Goal: Task Accomplishment & Management: Manage account settings

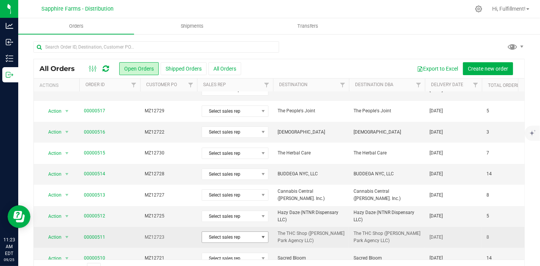
scroll to position [127, 0]
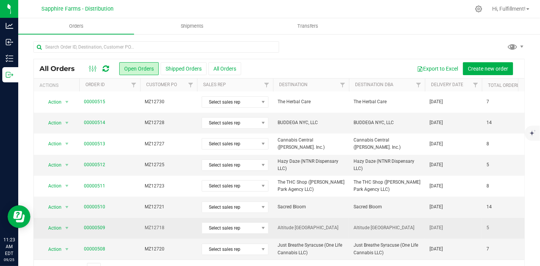
click at [177, 232] on td "MZ12718" at bounding box center [168, 228] width 57 height 21
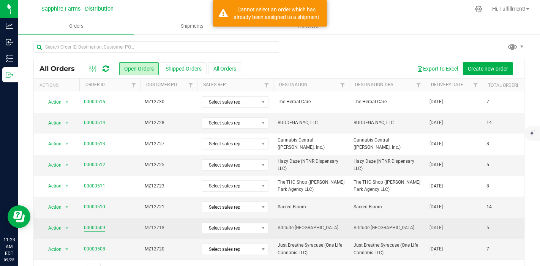
click at [98, 226] on link "00000509" at bounding box center [94, 228] width 21 height 7
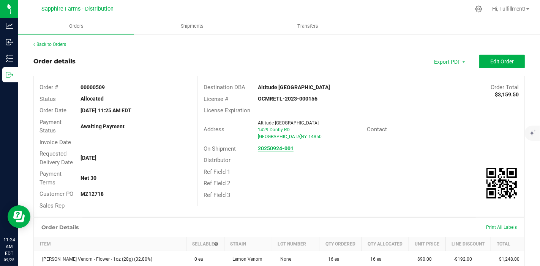
click at [271, 149] on strong "20250924-001" at bounding box center [276, 149] width 36 height 6
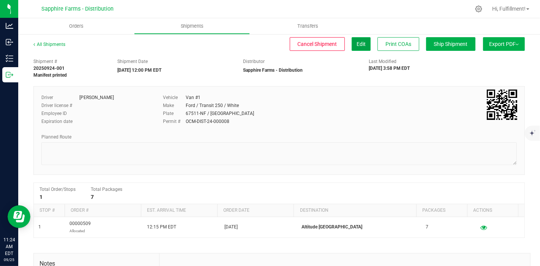
click at [359, 47] on button "Edit" at bounding box center [361, 44] width 19 height 14
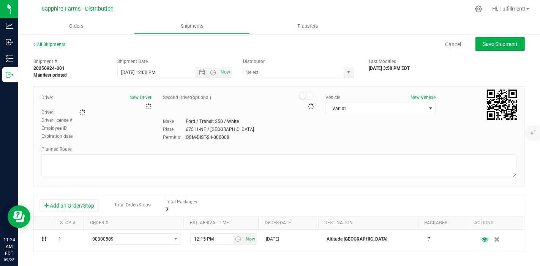
type input "Sapphire Farms - Distribution"
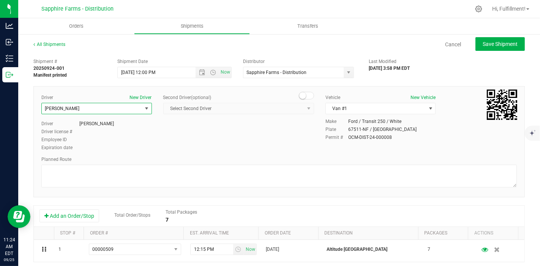
click at [144, 110] on span "select" at bounding box center [147, 109] width 6 height 6
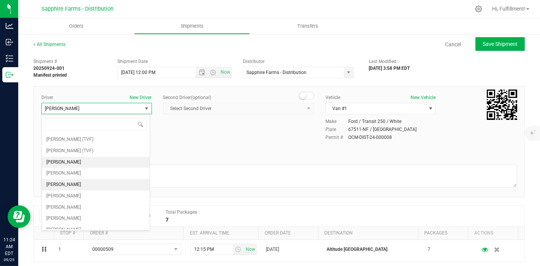
click at [75, 181] on li "Diego Estrada" at bounding box center [96, 184] width 108 height 11
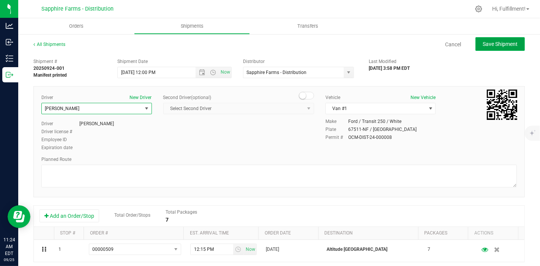
click at [508, 43] on span "Save Shipment" at bounding box center [500, 44] width 35 height 6
type input "9/25/2025 4:00 PM"
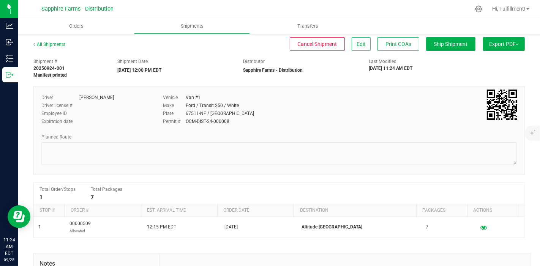
click at [508, 45] on span "Export PDF" at bounding box center [504, 44] width 30 height 6
click at [484, 58] on span "Manifest by Package ID" at bounding box center [493, 60] width 48 height 5
click at [79, 26] on span "Orders" at bounding box center [77, 26] width 35 height 7
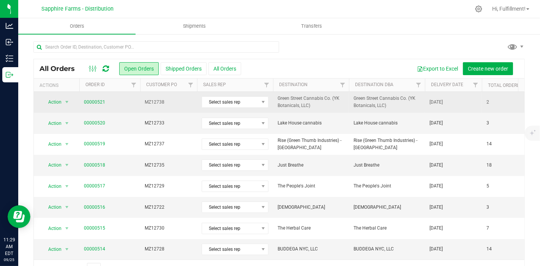
click at [112, 104] on span "00000521" at bounding box center [110, 102] width 52 height 7
click at [96, 100] on link "00000521" at bounding box center [94, 102] width 21 height 7
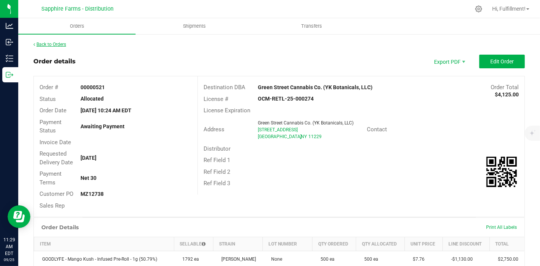
click at [62, 43] on link "Back to Orders" at bounding box center [49, 44] width 33 height 5
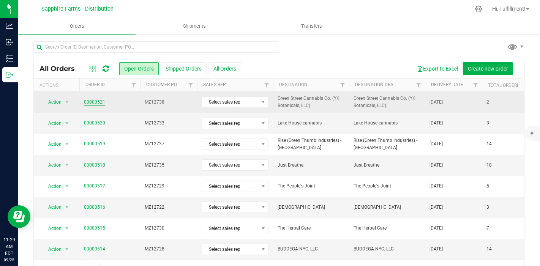
click at [100, 100] on link "00000521" at bounding box center [94, 102] width 21 height 7
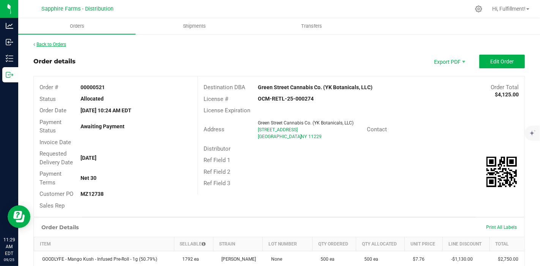
click at [62, 43] on link "Back to Orders" at bounding box center [49, 44] width 33 height 5
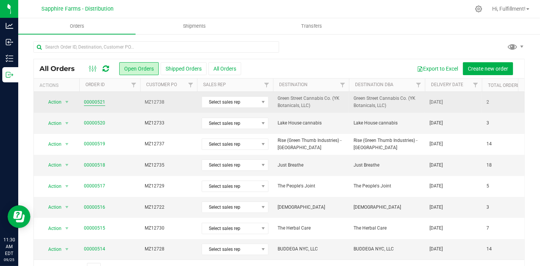
click at [90, 103] on link "00000521" at bounding box center [94, 102] width 21 height 7
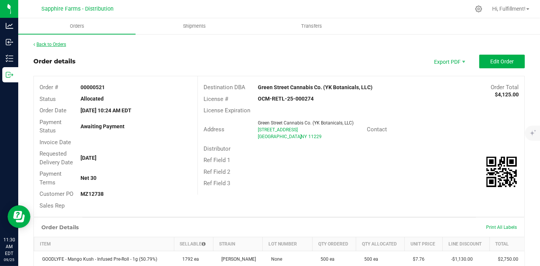
click at [59, 43] on link "Back to Orders" at bounding box center [49, 44] width 33 height 5
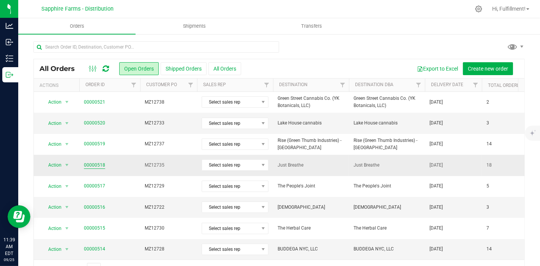
click at [95, 164] on link "00000518" at bounding box center [94, 165] width 21 height 7
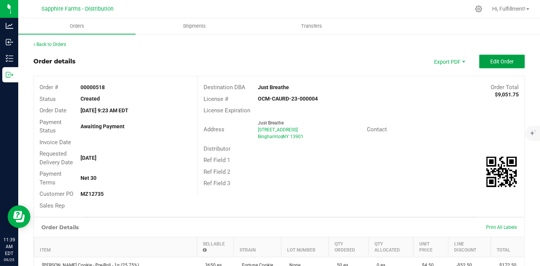
click at [505, 60] on span "Edit Order" at bounding box center [502, 62] width 24 height 6
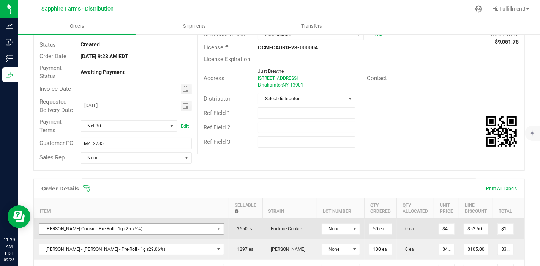
scroll to position [127, 0]
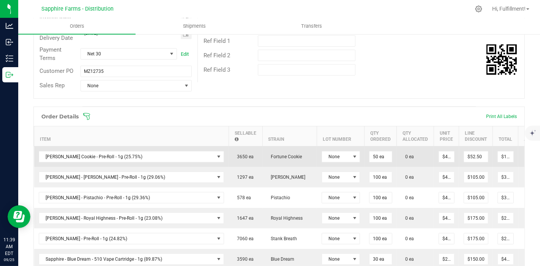
click at [526, 154] on icon at bounding box center [529, 156] width 6 height 5
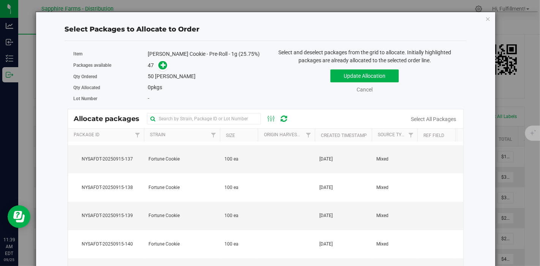
scroll to position [760, 0]
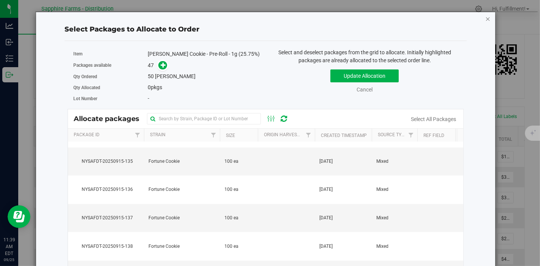
click at [486, 19] on icon "button" at bounding box center [488, 18] width 5 height 9
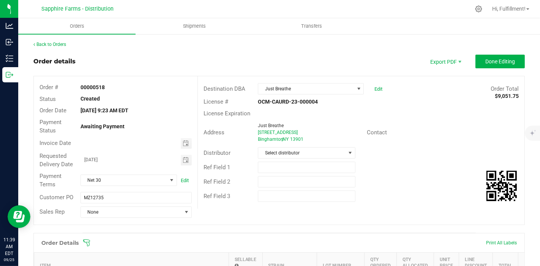
scroll to position [0, 0]
click at [486, 61] on span "Done Editing" at bounding box center [501, 62] width 30 height 6
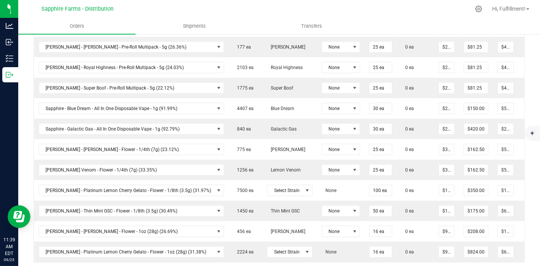
scroll to position [464, 0]
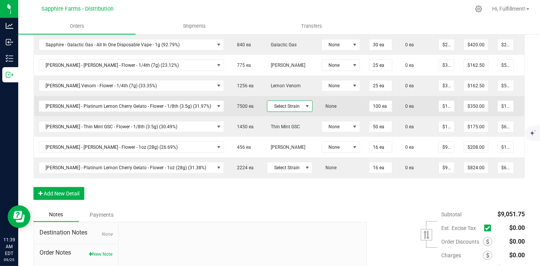
click at [304, 103] on span at bounding box center [307, 106] width 6 height 6
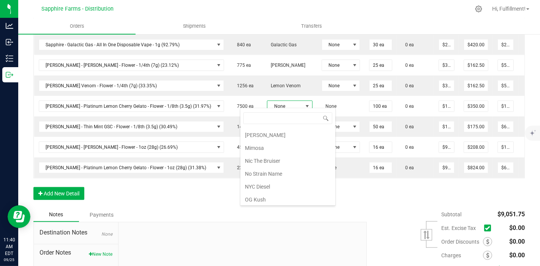
scroll to position [549, 0]
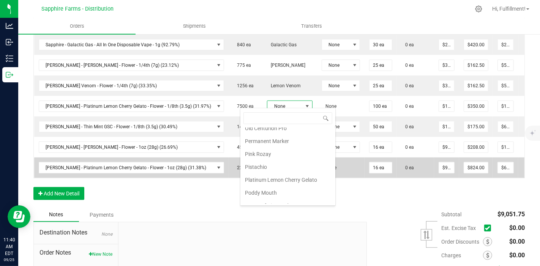
click at [279, 174] on li "Platinum Lemon Cherry Gelato" at bounding box center [287, 180] width 95 height 13
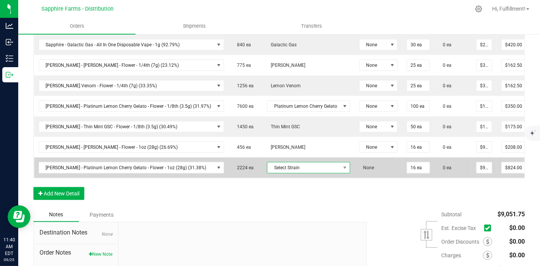
click at [278, 164] on span "Select Strain" at bounding box center [303, 168] width 73 height 11
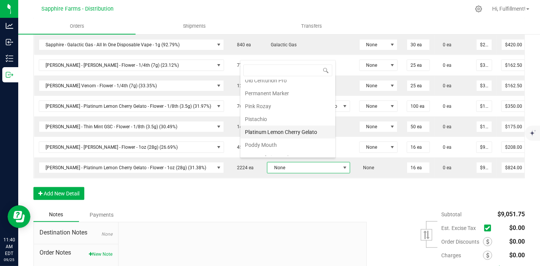
click at [295, 126] on li "Platinum Lemon Cherry Gelato" at bounding box center [287, 132] width 95 height 13
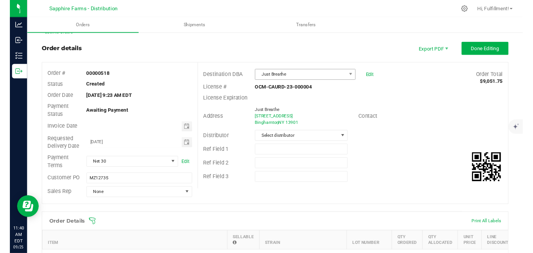
scroll to position [0, 0]
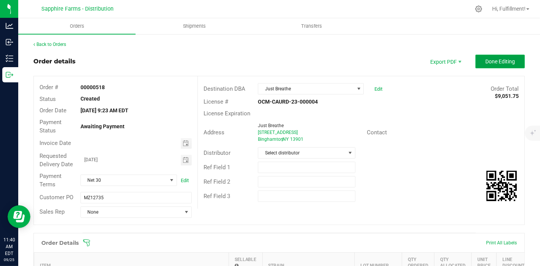
click at [512, 62] on button "Done Editing" at bounding box center [500, 62] width 49 height 14
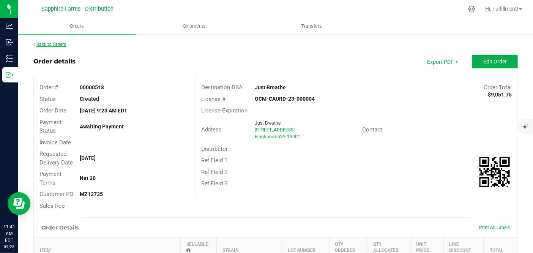
click at [62, 42] on link "Back to Orders" at bounding box center [49, 44] width 33 height 5
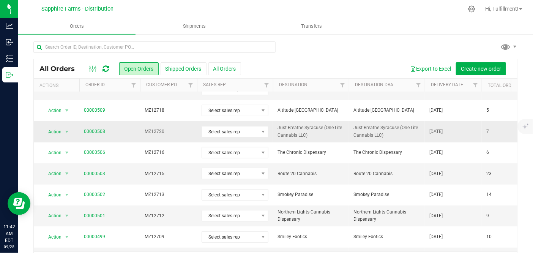
scroll to position [266, 0]
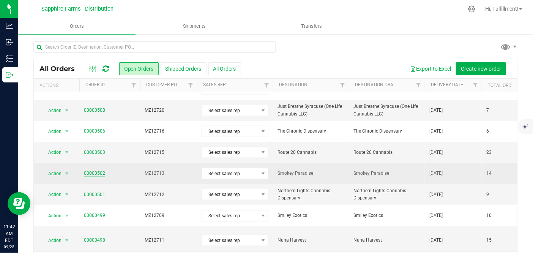
click at [100, 171] on link "00000502" at bounding box center [94, 173] width 21 height 7
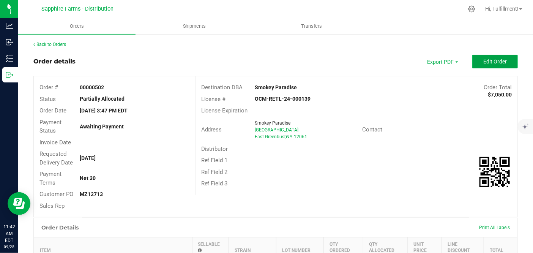
click at [501, 62] on button "Edit Order" at bounding box center [496, 62] width 46 height 14
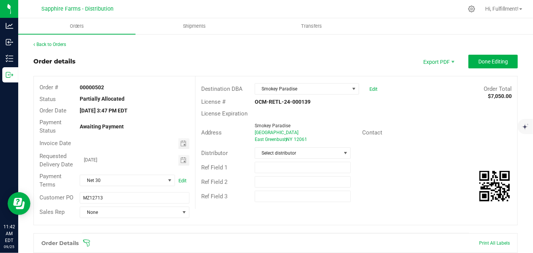
click at [89, 244] on icon at bounding box center [87, 243] width 8 height 8
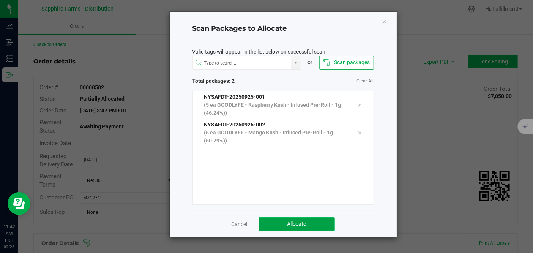
click at [292, 222] on span "Allocate" at bounding box center [297, 224] width 19 height 6
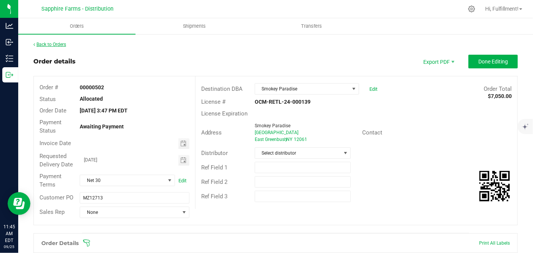
click at [63, 43] on link "Back to Orders" at bounding box center [49, 44] width 33 height 5
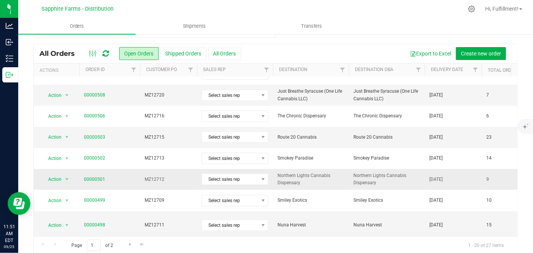
scroll to position [24, 0]
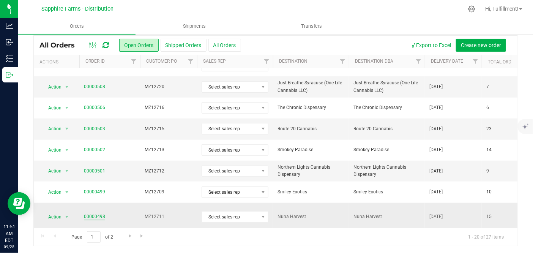
click at [91, 213] on link "00000498" at bounding box center [94, 216] width 21 height 7
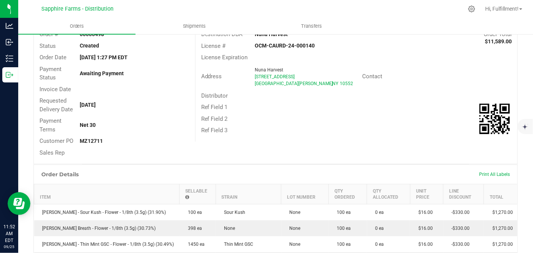
scroll to position [24, 0]
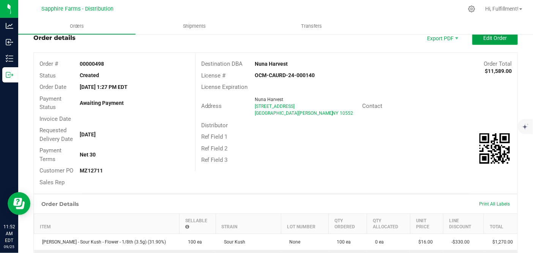
click at [478, 41] on button "Edit Order" at bounding box center [496, 38] width 46 height 14
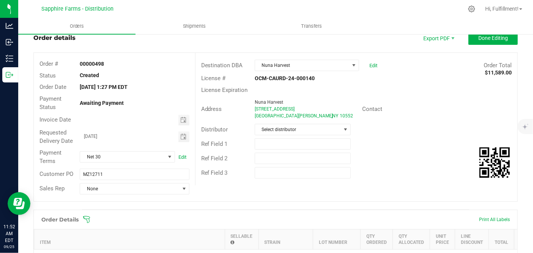
click at [91, 217] on span at bounding box center [325, 220] width 485 height 8
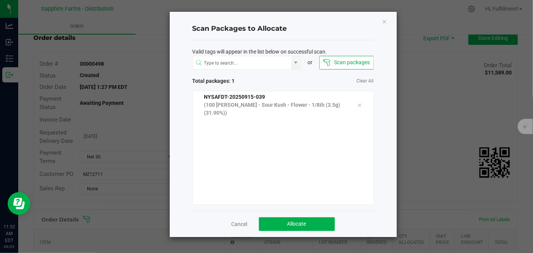
click at [437, 153] on ngb-modal-window "Scan Packages to Allocate Valid tags will appear in the list below on successfu…" at bounding box center [269, 126] width 539 height 253
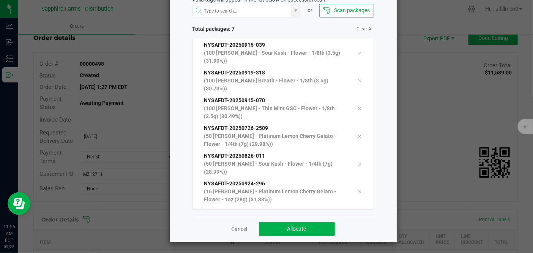
scroll to position [7, 0]
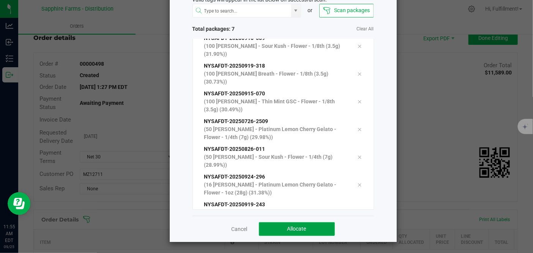
click at [294, 229] on span "Allocate" at bounding box center [297, 229] width 19 height 6
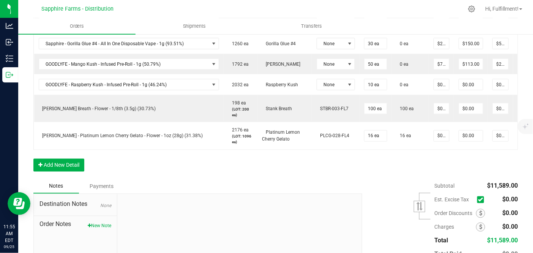
scroll to position [0, 26]
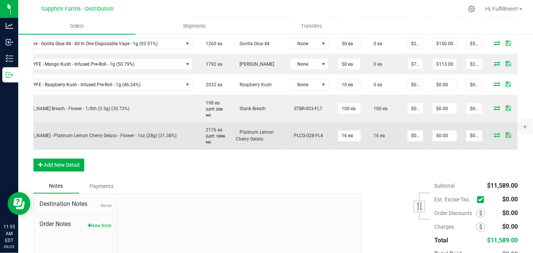
click at [518, 133] on icon at bounding box center [520, 135] width 5 height 5
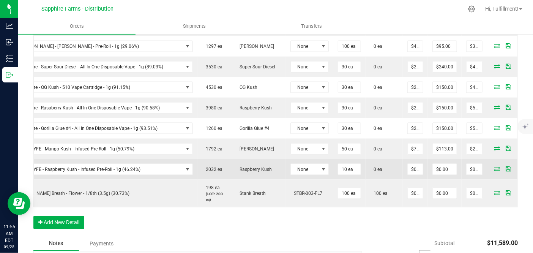
scroll to position [277, 0]
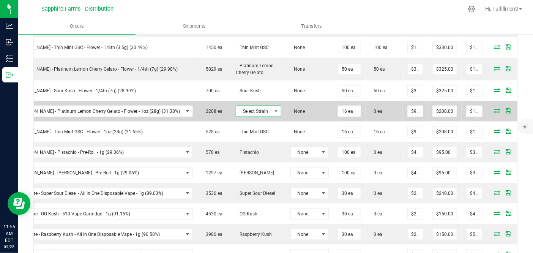
click at [236, 107] on span "Select Strain" at bounding box center [253, 111] width 35 height 11
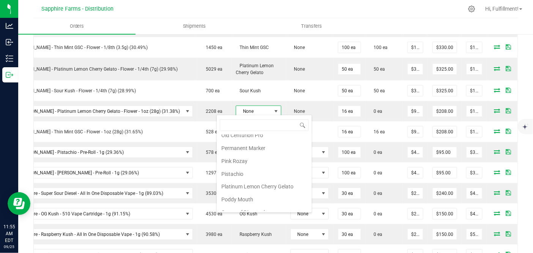
scroll to position [559, 0]
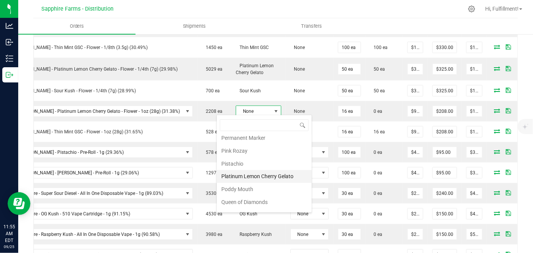
click at [242, 170] on li "Platinum Lemon Cherry Gelato" at bounding box center [264, 176] width 95 height 13
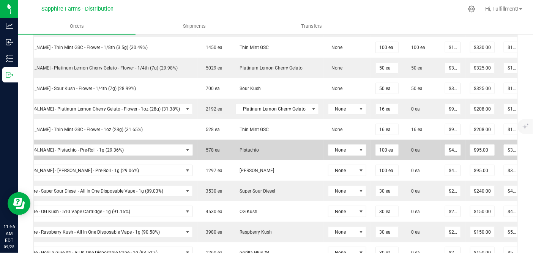
scroll to position [193, 0]
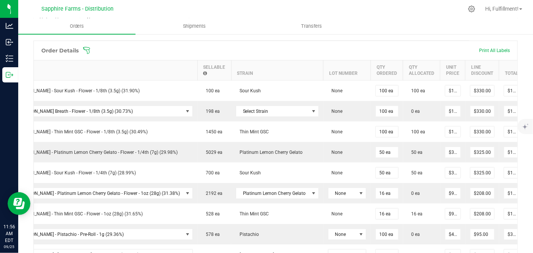
click at [86, 47] on icon at bounding box center [87, 51] width 8 height 8
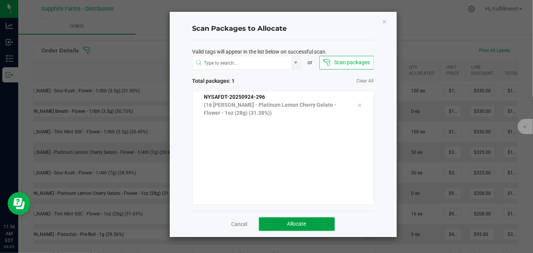
click at [315, 219] on button "Allocate" at bounding box center [297, 224] width 76 height 14
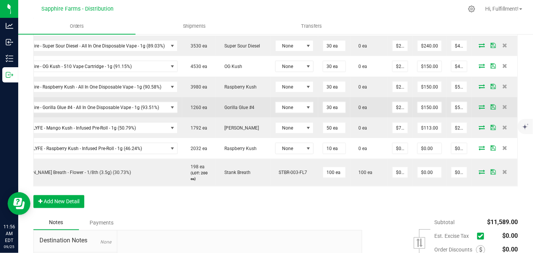
scroll to position [446, 0]
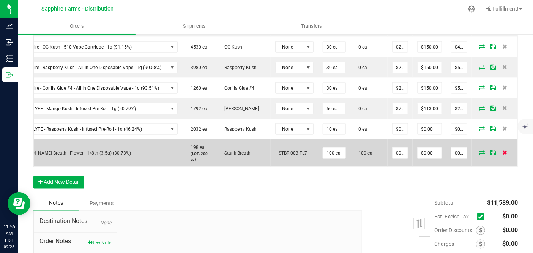
click at [503, 150] on icon at bounding box center [505, 152] width 5 height 5
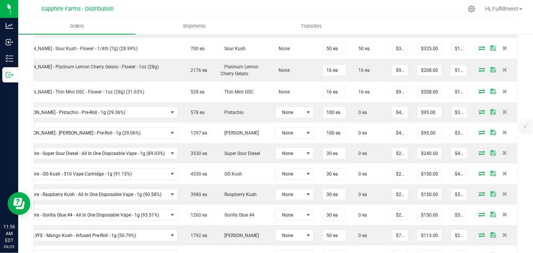
scroll to position [150, 0]
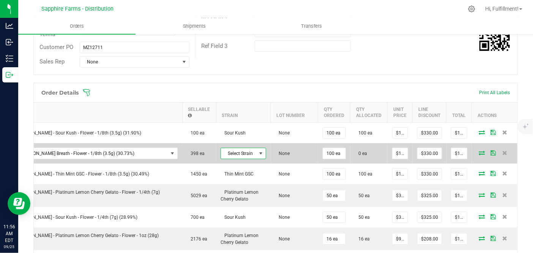
click at [258, 152] on span at bounding box center [261, 153] width 6 height 6
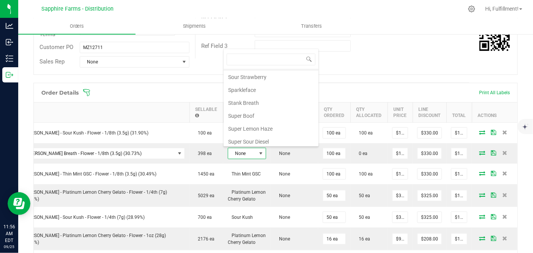
scroll to position [728, 0]
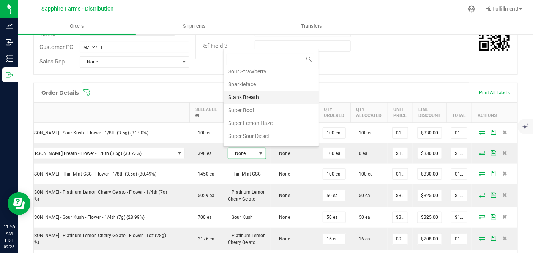
click at [273, 91] on li "Stank Breath" at bounding box center [271, 97] width 95 height 13
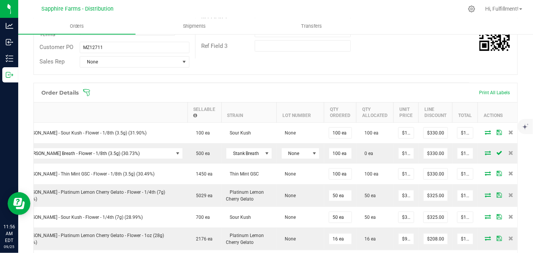
click at [89, 90] on icon at bounding box center [87, 93] width 8 height 8
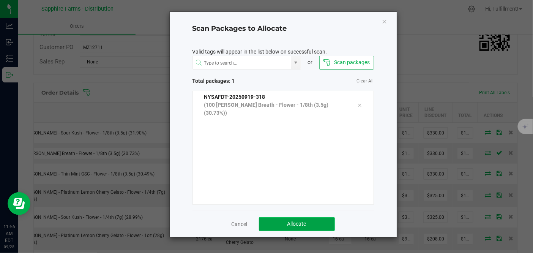
click at [306, 224] on span "Allocate" at bounding box center [297, 224] width 19 height 6
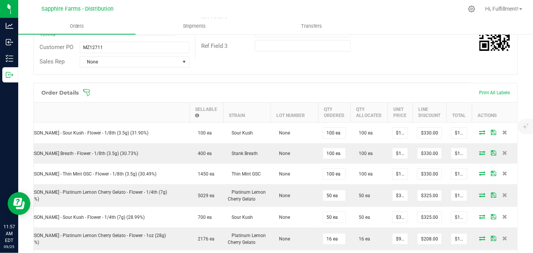
click at [87, 90] on icon at bounding box center [87, 93] width 8 height 8
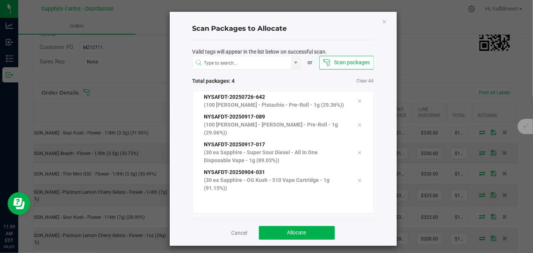
click at [62, 242] on ngb-modal-window "Scan Packages to Allocate Valid tags will appear in the list below on successfu…" at bounding box center [269, 126] width 539 height 253
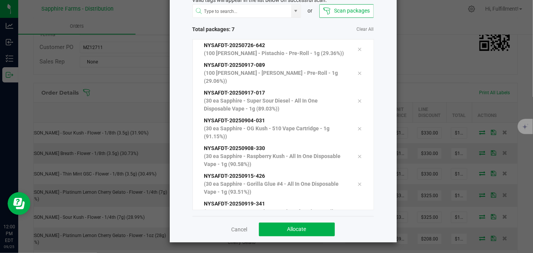
scroll to position [52, 0]
click at [306, 231] on button "Allocate" at bounding box center [297, 229] width 76 height 14
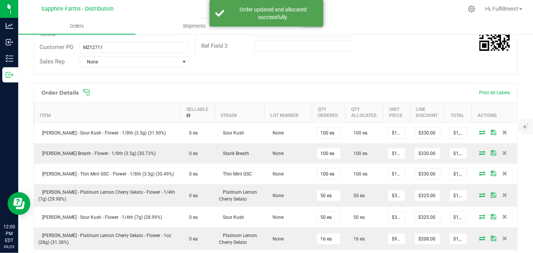
scroll to position [0, 0]
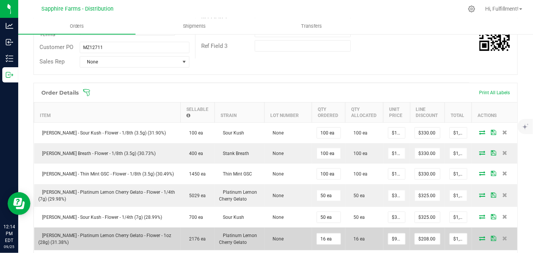
click at [133, 242] on td "[PERSON_NAME] - Platinum Lemon Cherry Gelato - Flower - 1oz (28g) (31.38%)" at bounding box center [107, 239] width 147 height 23
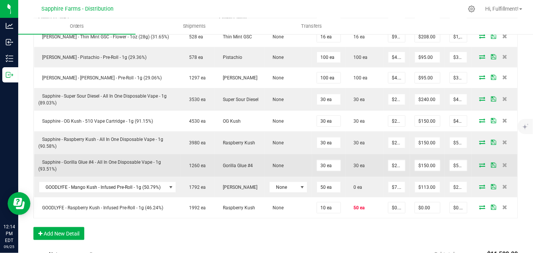
scroll to position [361, 0]
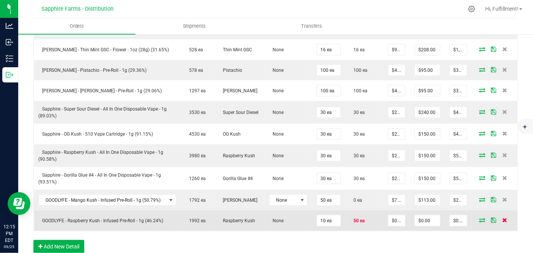
click at [503, 218] on icon at bounding box center [505, 220] width 5 height 5
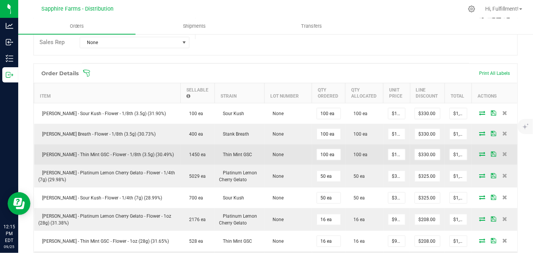
scroll to position [108, 0]
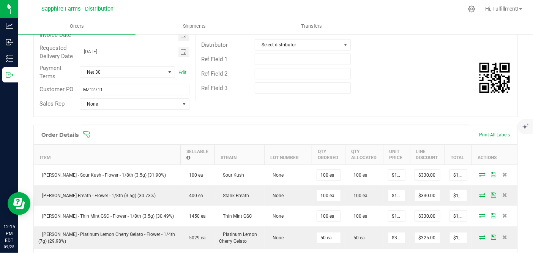
click at [85, 134] on icon at bounding box center [87, 135] width 8 height 8
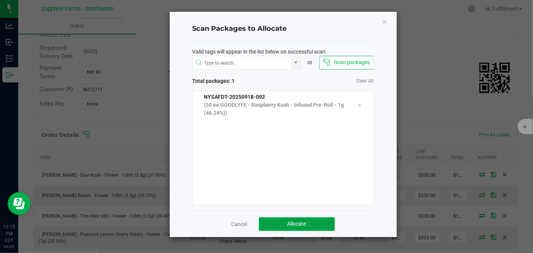
click at [316, 221] on button "Allocate" at bounding box center [297, 224] width 76 height 14
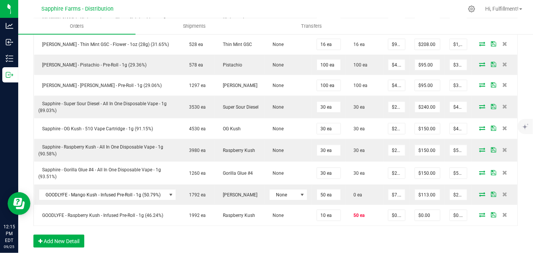
scroll to position [380, 0]
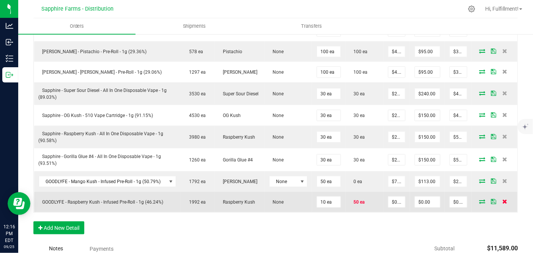
click at [503, 199] on icon at bounding box center [505, 201] width 5 height 5
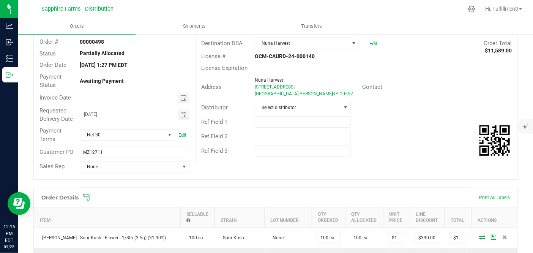
scroll to position [0, 0]
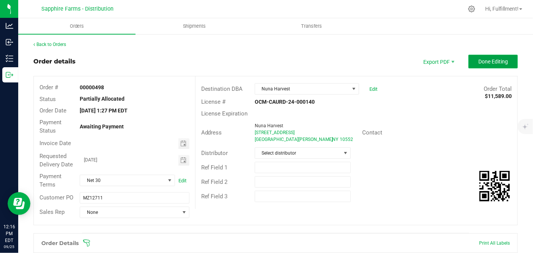
click at [489, 60] on span "Done Editing" at bounding box center [494, 62] width 30 height 6
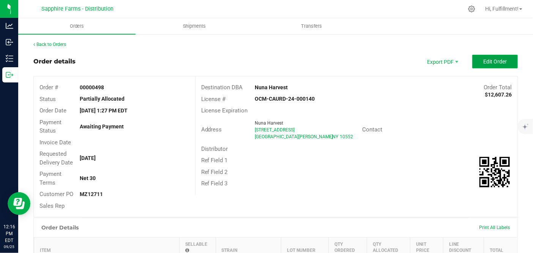
click at [485, 62] on span "Edit Order" at bounding box center [496, 62] width 24 height 6
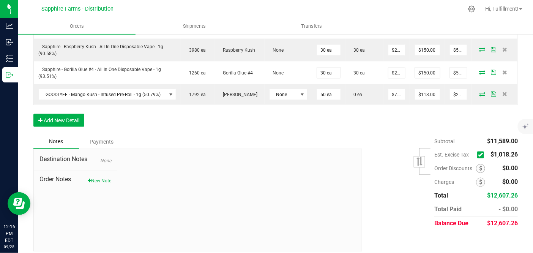
scroll to position [469, 0]
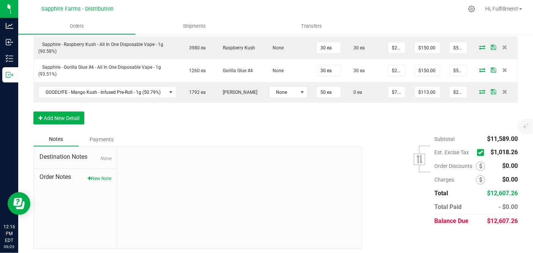
click at [478, 153] on icon at bounding box center [480, 153] width 5 height 0
click at [0, 0] on input "checkbox" at bounding box center [0, 0] width 0 height 0
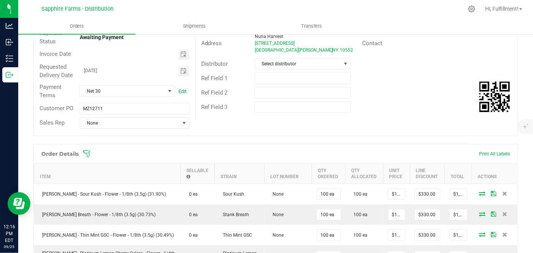
scroll to position [0, 0]
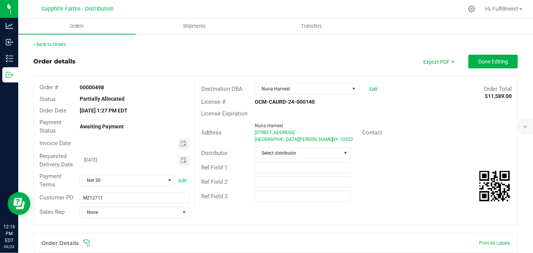
click at [86, 241] on icon at bounding box center [87, 243] width 8 height 8
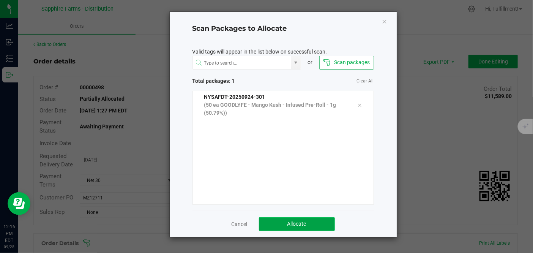
click at [316, 218] on button "Allocate" at bounding box center [297, 224] width 76 height 14
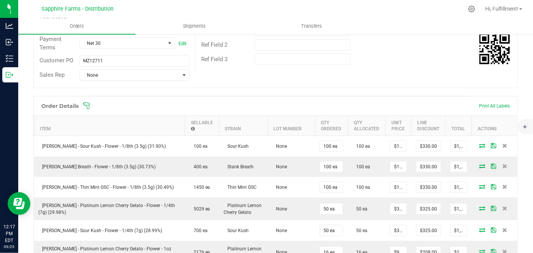
scroll to position [84, 0]
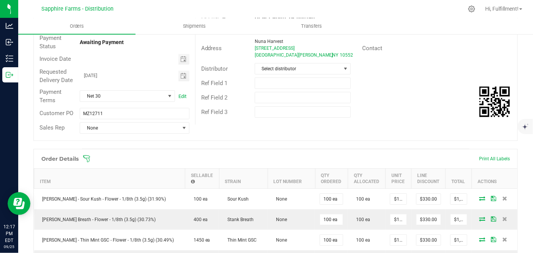
click at [88, 157] on icon at bounding box center [86, 158] width 7 height 7
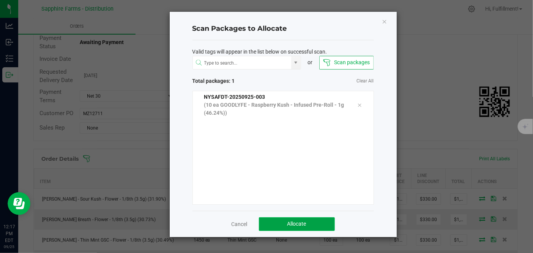
click at [277, 223] on button "Allocate" at bounding box center [297, 224] width 76 height 14
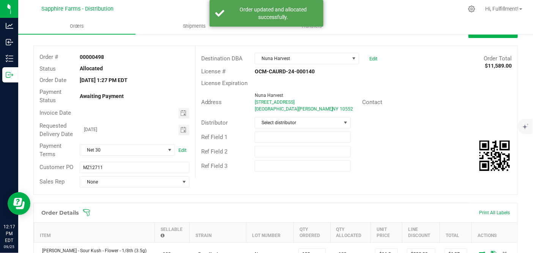
scroll to position [0, 0]
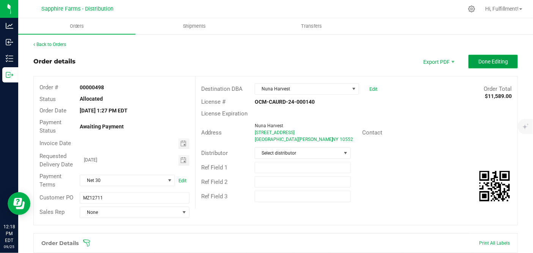
click at [479, 60] on span "Done Editing" at bounding box center [494, 62] width 30 height 6
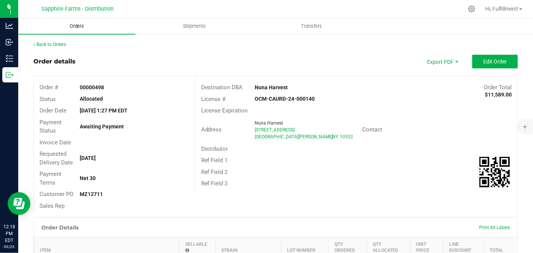
click at [75, 24] on span "Orders" at bounding box center [77, 26] width 35 height 7
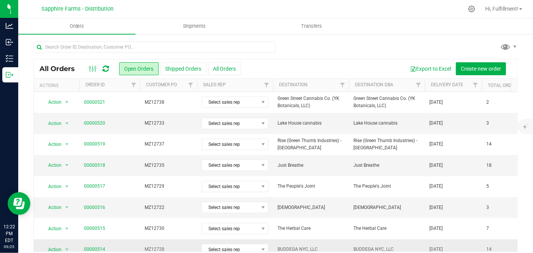
click at [101, 243] on td "00000514" at bounding box center [109, 249] width 61 height 21
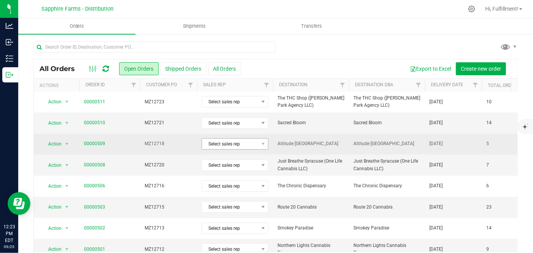
scroll to position [253, 0]
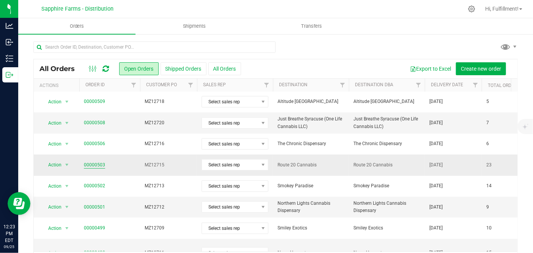
click at [100, 162] on link "00000503" at bounding box center [94, 164] width 21 height 7
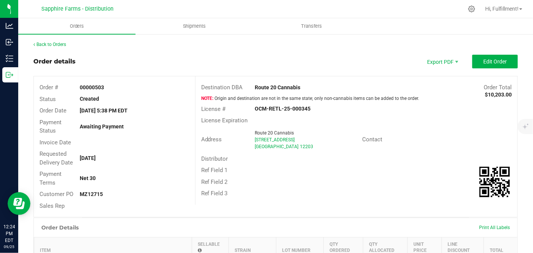
click at [140, 244] on th "Item" at bounding box center [113, 247] width 158 height 20
click at [53, 46] on link "Back to Orders" at bounding box center [49, 44] width 33 height 5
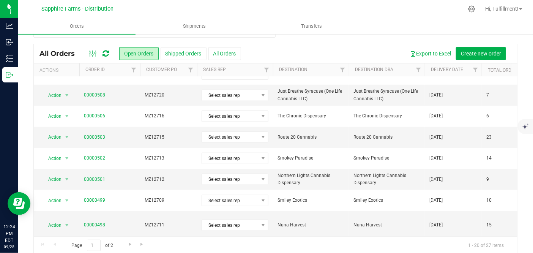
scroll to position [24, 0]
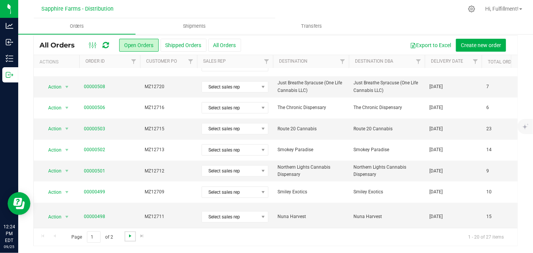
click at [132, 234] on span "Go to the next page" at bounding box center [130, 236] width 6 height 6
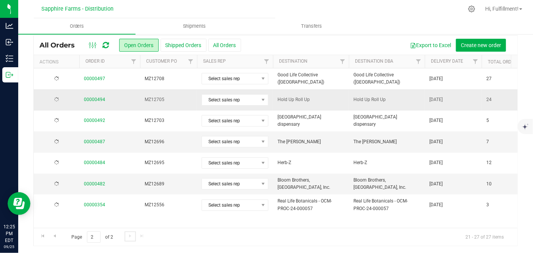
scroll to position [0, 0]
click at [115, 183] on span "00000482" at bounding box center [110, 183] width 52 height 7
click at [101, 183] on link "00000482" at bounding box center [94, 183] width 21 height 7
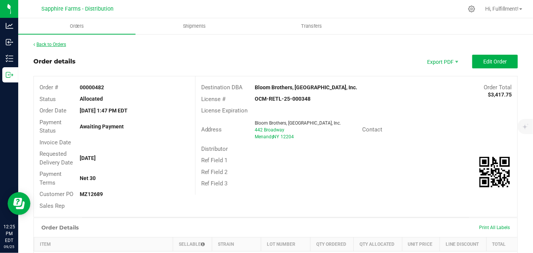
click at [64, 45] on link "Back to Orders" at bounding box center [49, 44] width 33 height 5
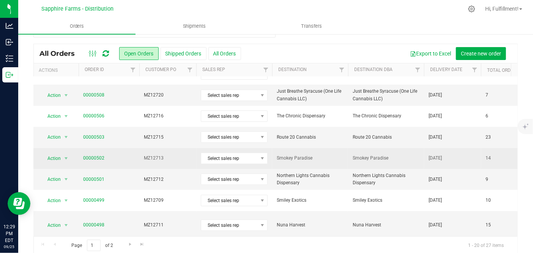
scroll to position [24, 0]
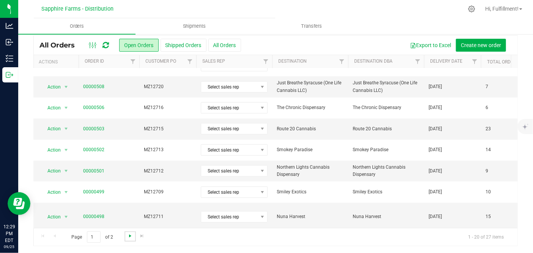
click at [127, 234] on span "Go to the next page" at bounding box center [130, 236] width 6 height 6
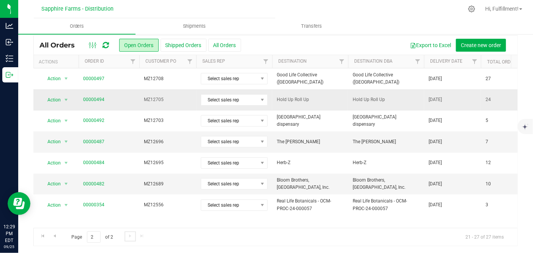
scroll to position [0, 1]
click at [97, 141] on link "00000487" at bounding box center [93, 141] width 21 height 7
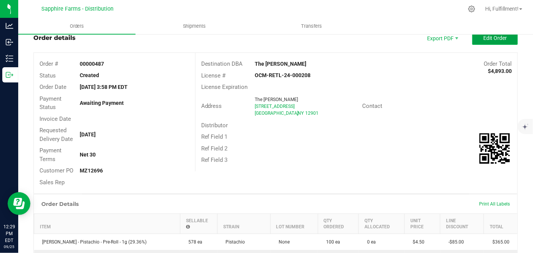
click at [494, 40] on span "Edit Order" at bounding box center [496, 38] width 24 height 6
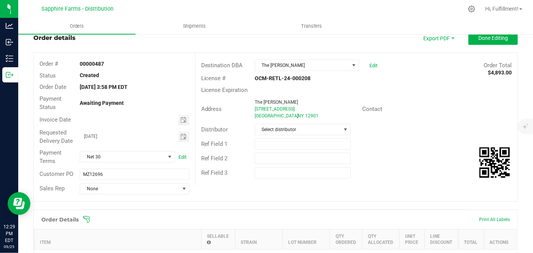
click at [85, 217] on icon at bounding box center [87, 220] width 8 height 8
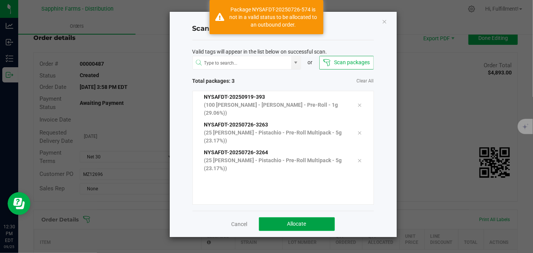
click at [277, 218] on button "Allocate" at bounding box center [297, 224] width 76 height 14
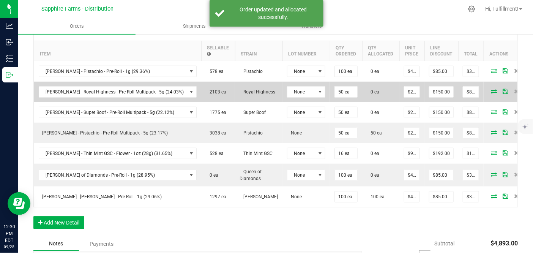
scroll to position [193, 0]
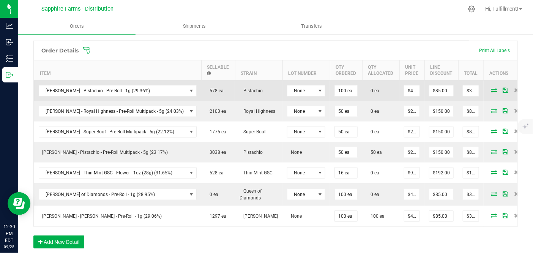
click at [491, 88] on icon at bounding box center [494, 90] width 6 height 5
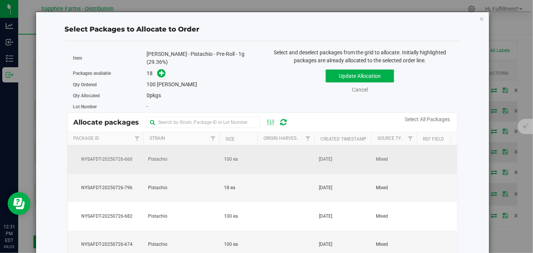
click at [280, 160] on td at bounding box center [286, 160] width 57 height 28
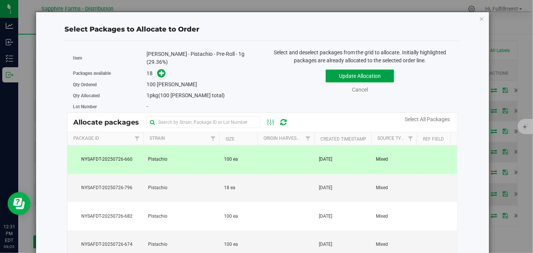
click at [376, 75] on button "Update Allocation" at bounding box center [360, 76] width 68 height 13
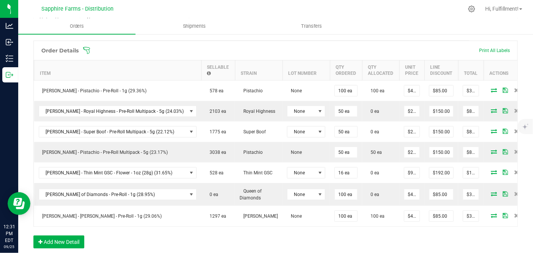
click at [90, 49] on icon at bounding box center [87, 51] width 8 height 8
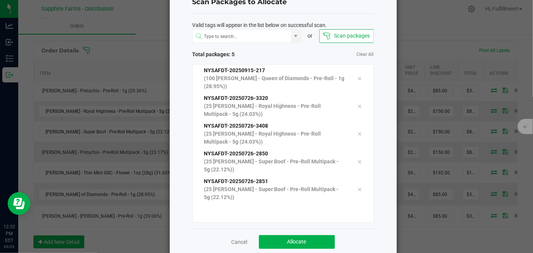
scroll to position [40, 0]
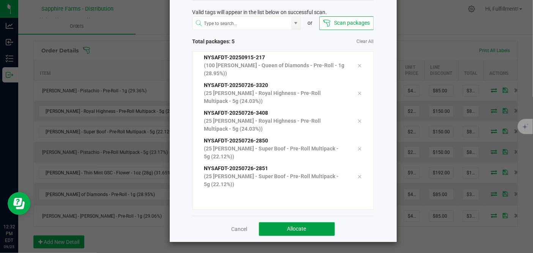
click at [316, 226] on button "Allocate" at bounding box center [297, 229] width 76 height 14
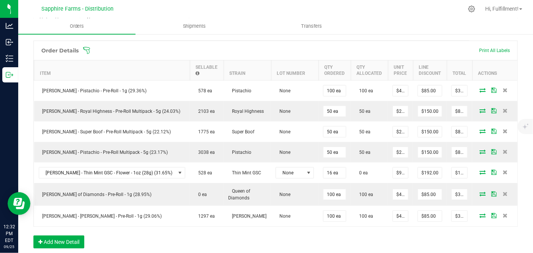
click at [90, 51] on span at bounding box center [325, 51] width 485 height 8
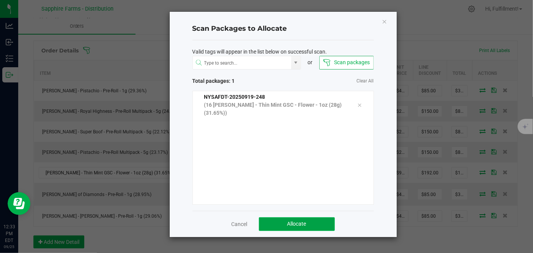
click at [307, 220] on button "Allocate" at bounding box center [297, 224] width 76 height 14
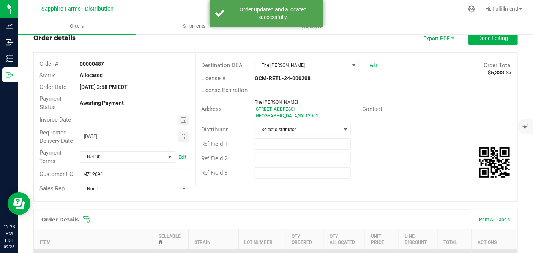
scroll to position [0, 0]
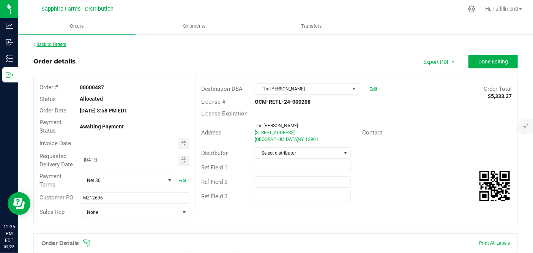
click at [57, 44] on link "Back to Orders" at bounding box center [49, 44] width 33 height 5
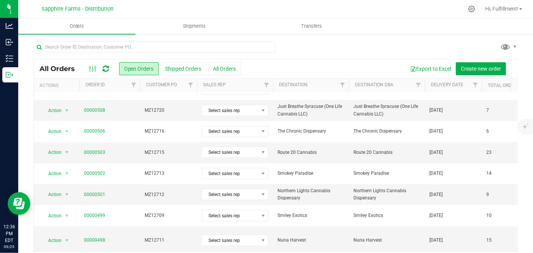
scroll to position [24, 0]
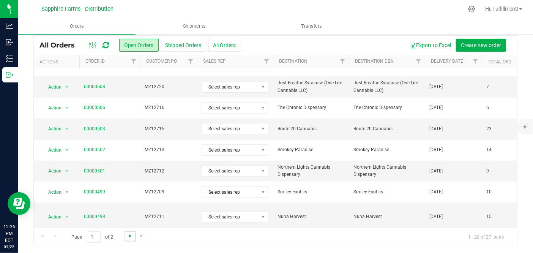
click at [129, 235] on span "Go to the next page" at bounding box center [130, 236] width 6 height 6
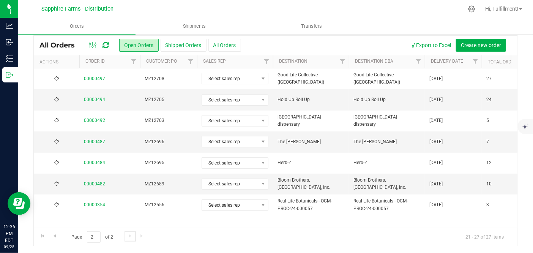
scroll to position [0, 0]
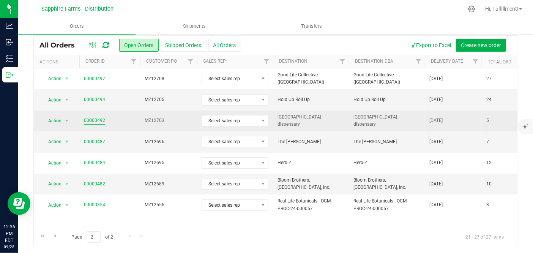
click at [98, 119] on link "00000492" at bounding box center [94, 120] width 21 height 7
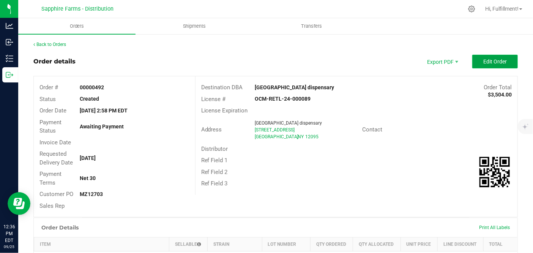
click at [486, 57] on button "Edit Order" at bounding box center [496, 62] width 46 height 14
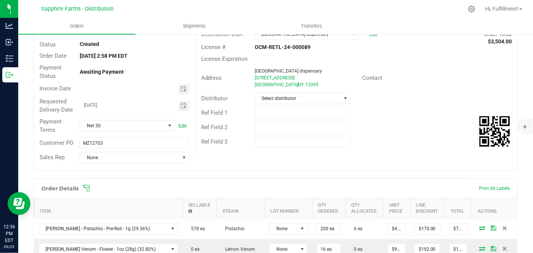
scroll to position [169, 0]
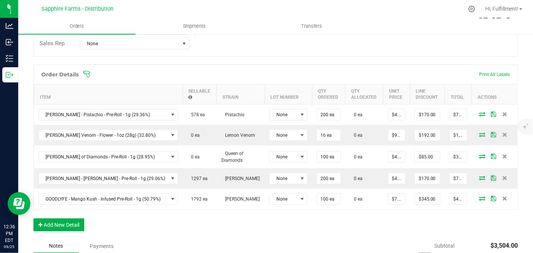
click at [87, 75] on icon at bounding box center [87, 75] width 8 height 8
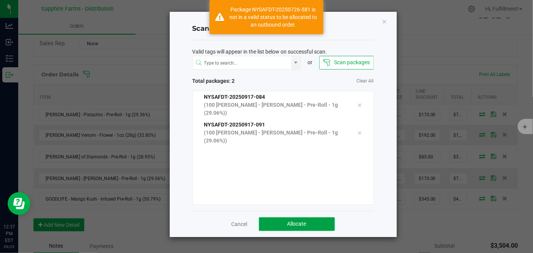
click at [304, 219] on button "Allocate" at bounding box center [297, 224] width 76 height 14
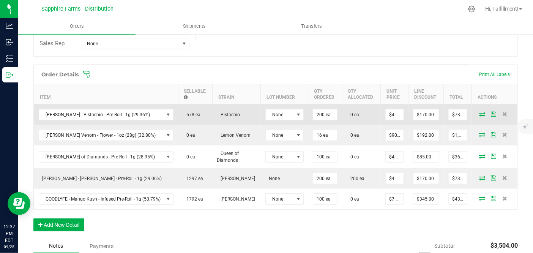
click at [479, 114] on icon at bounding box center [482, 114] width 6 height 5
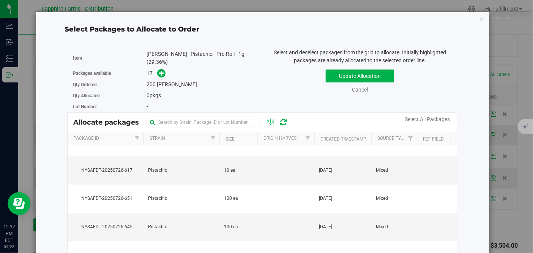
scroll to position [296, 0]
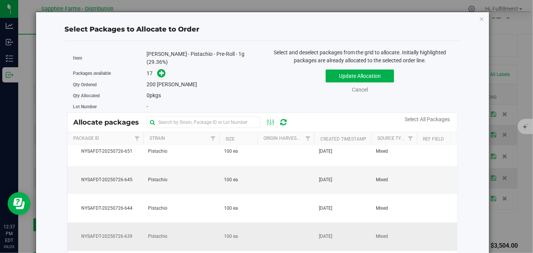
click at [242, 228] on td "100 ea" at bounding box center [239, 237] width 38 height 28
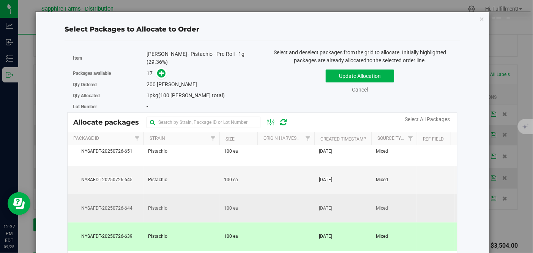
click at [249, 195] on td "100 ea" at bounding box center [239, 208] width 38 height 28
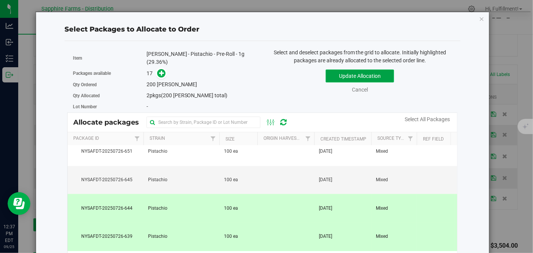
click at [352, 74] on button "Update Allocation" at bounding box center [360, 76] width 68 height 13
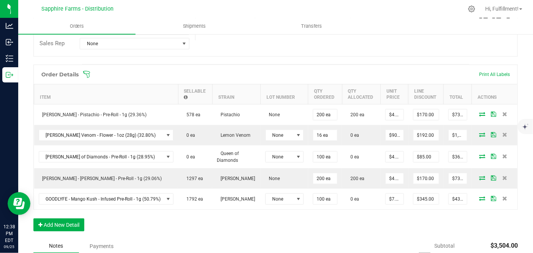
click at [85, 71] on icon at bounding box center [87, 75] width 8 height 8
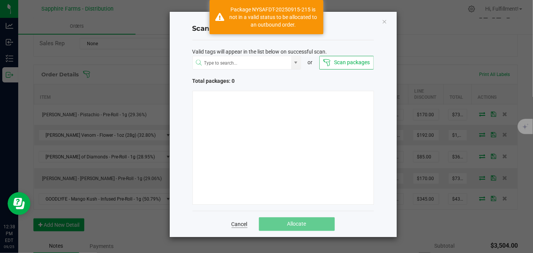
click at [237, 225] on link "Cancel" at bounding box center [240, 224] width 16 height 8
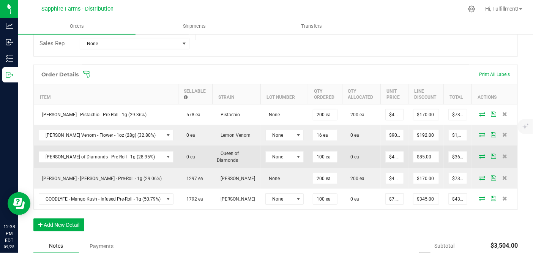
click at [479, 154] on icon at bounding box center [482, 156] width 6 height 5
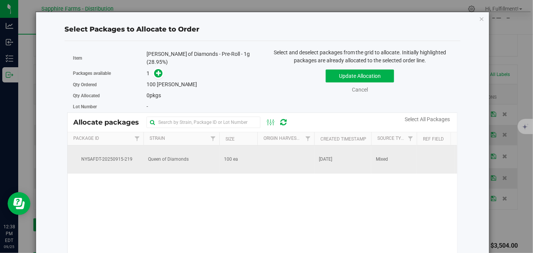
click at [258, 157] on td at bounding box center [286, 160] width 57 height 28
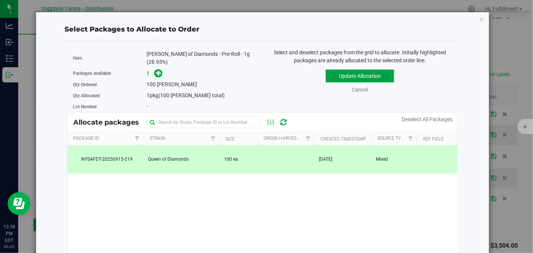
click at [357, 73] on button "Update Allocation" at bounding box center [360, 76] width 68 height 13
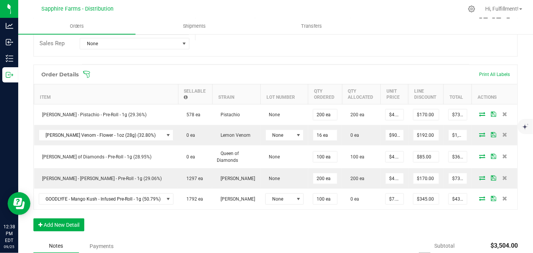
click at [89, 72] on icon at bounding box center [87, 75] width 8 height 8
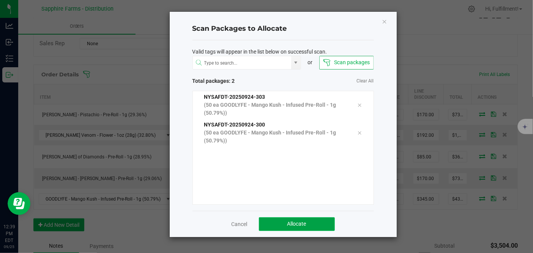
click at [317, 221] on button "Allocate" at bounding box center [297, 224] width 76 height 14
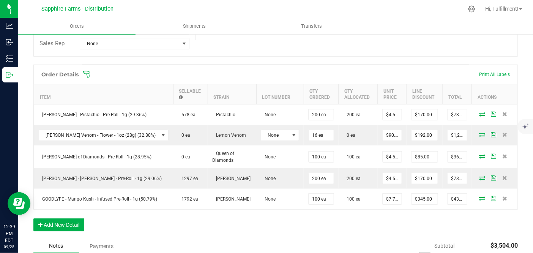
click at [86, 74] on icon at bounding box center [87, 75] width 8 height 8
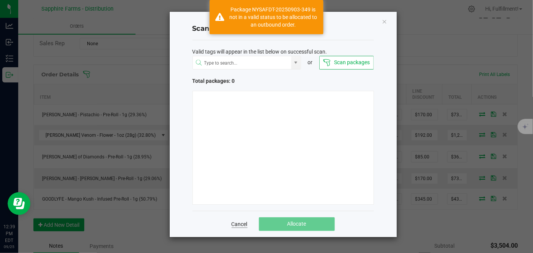
click at [244, 223] on link "Cancel" at bounding box center [240, 224] width 16 height 8
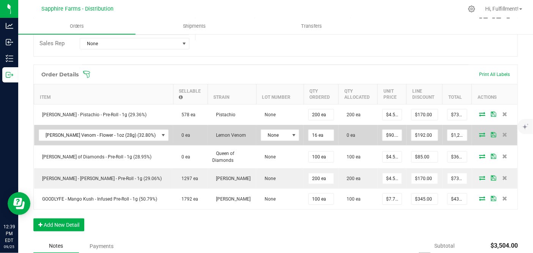
click at [479, 133] on icon at bounding box center [482, 134] width 6 height 5
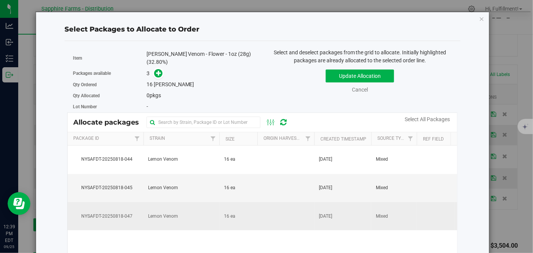
drag, startPoint x: 250, startPoint y: 221, endPoint x: 258, endPoint y: 208, distance: 15.1
click at [250, 221] on td "16 ea" at bounding box center [239, 216] width 38 height 28
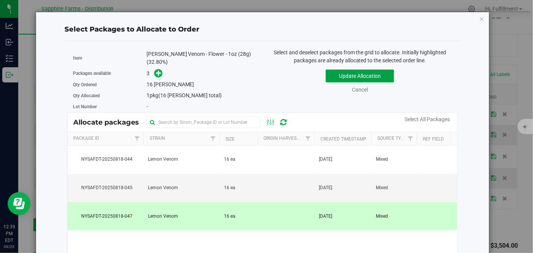
click at [366, 74] on button "Update Allocation" at bounding box center [360, 76] width 68 height 13
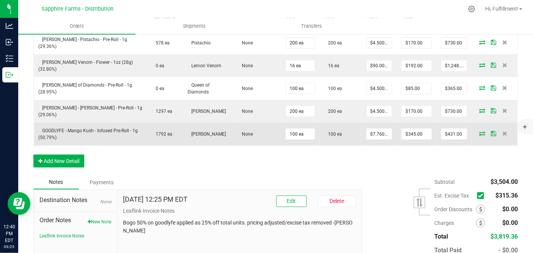
scroll to position [282, 0]
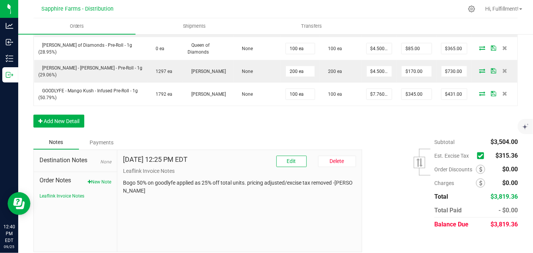
click at [478, 156] on icon at bounding box center [480, 156] width 5 height 0
click at [0, 0] on input "checkbox" at bounding box center [0, 0] width 0 height 0
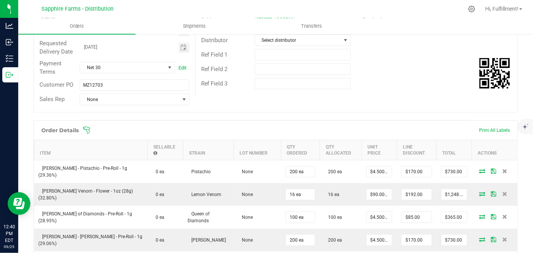
scroll to position [0, 0]
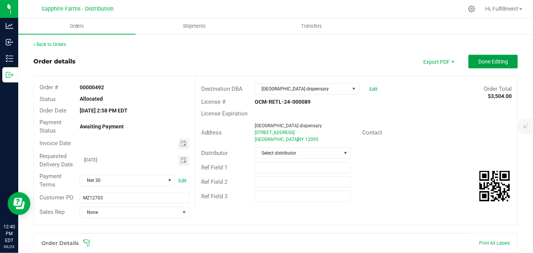
click at [490, 60] on span "Done Editing" at bounding box center [494, 62] width 30 height 6
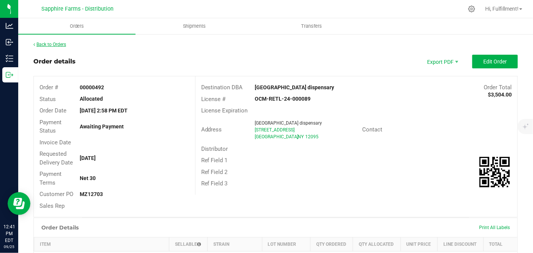
click at [63, 43] on link "Back to Orders" at bounding box center [49, 44] width 33 height 5
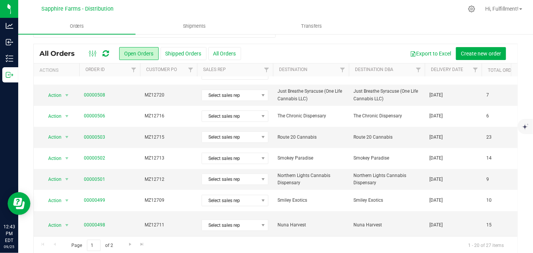
scroll to position [24, 0]
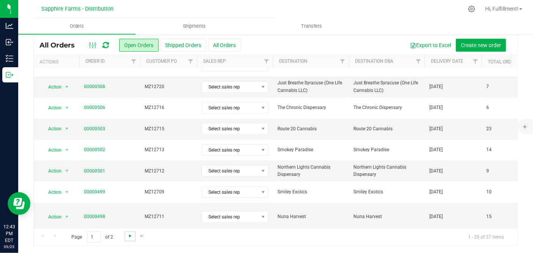
click at [131, 237] on span "Go to the next page" at bounding box center [130, 236] width 6 height 6
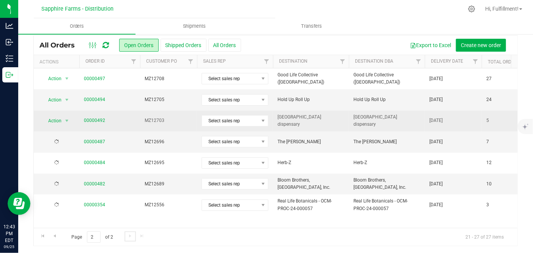
scroll to position [0, 0]
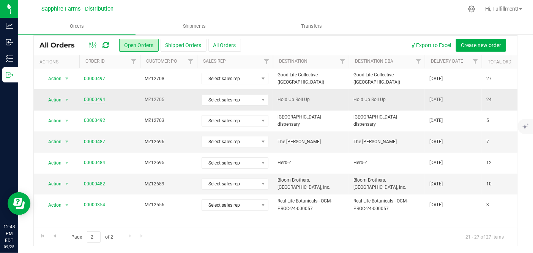
click at [90, 98] on link "00000494" at bounding box center [94, 99] width 21 height 7
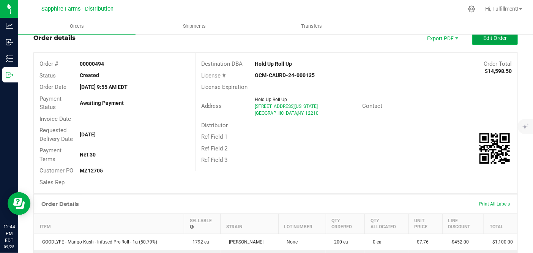
click at [497, 41] on button "Edit Order" at bounding box center [496, 38] width 46 height 14
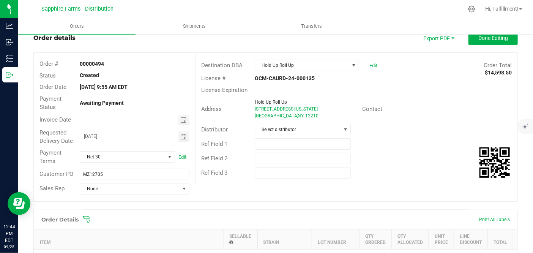
click at [87, 217] on icon at bounding box center [87, 220] width 8 height 8
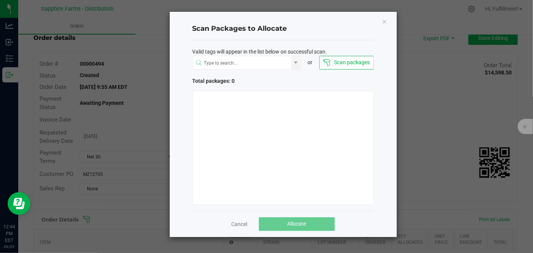
click at [239, 222] on link "Cancel" at bounding box center [240, 224] width 16 height 8
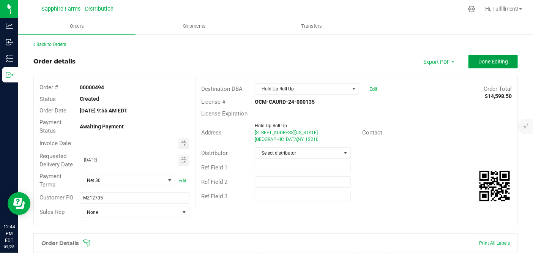
click at [492, 59] on span "Done Editing" at bounding box center [494, 62] width 30 height 6
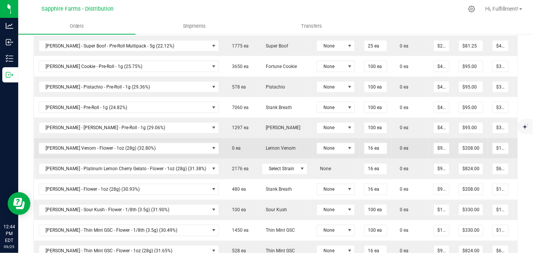
scroll to position [591, 0]
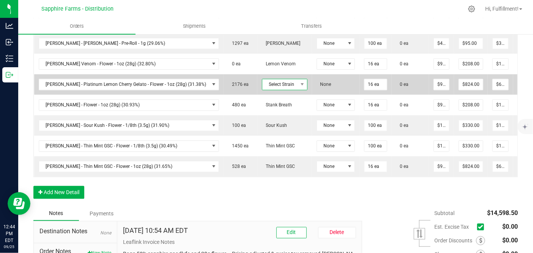
click at [272, 81] on span "Select Strain" at bounding box center [280, 84] width 35 height 11
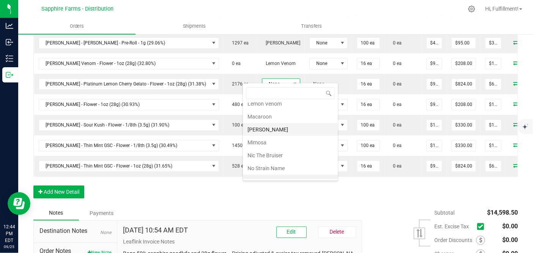
scroll to position [559, 0]
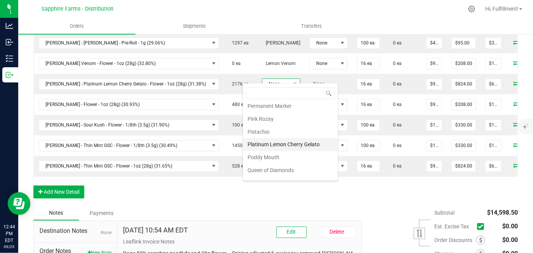
click at [273, 138] on li "Platinum Lemon Cherry Gelato" at bounding box center [290, 144] width 95 height 13
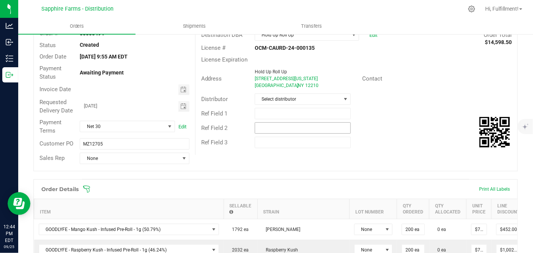
scroll to position [0, 0]
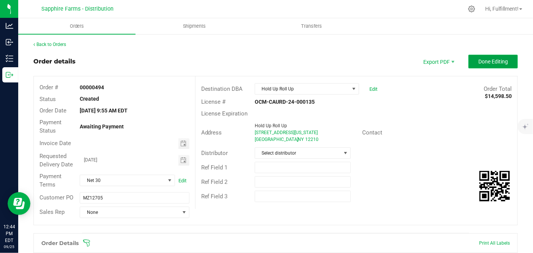
click at [484, 60] on span "Done Editing" at bounding box center [494, 62] width 30 height 6
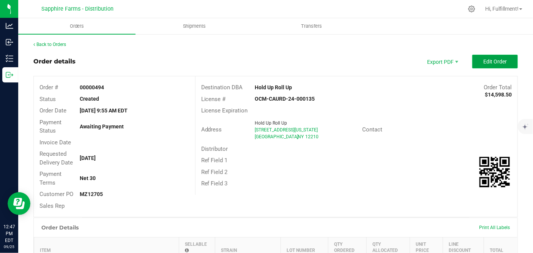
click at [483, 58] on button "Edit Order" at bounding box center [496, 62] width 46 height 14
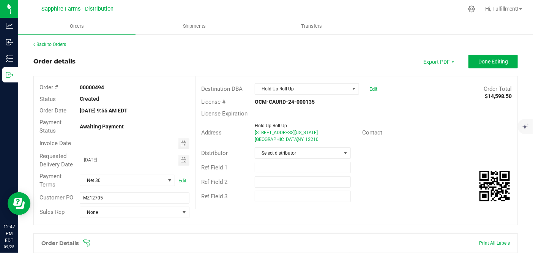
click at [87, 240] on icon at bounding box center [87, 243] width 8 height 8
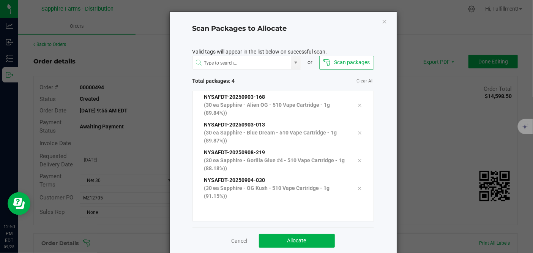
drag, startPoint x: 199, startPoint y: 247, endPoint x: 204, endPoint y: 244, distance: 6.2
click at [203, 245] on div "Cancel Allocate" at bounding box center [284, 241] width 182 height 26
click at [294, 239] on span "Allocate" at bounding box center [297, 240] width 19 height 6
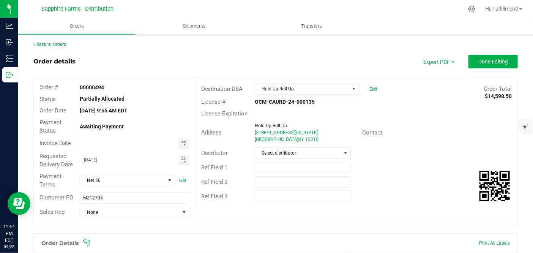
click at [89, 239] on icon at bounding box center [87, 243] width 8 height 8
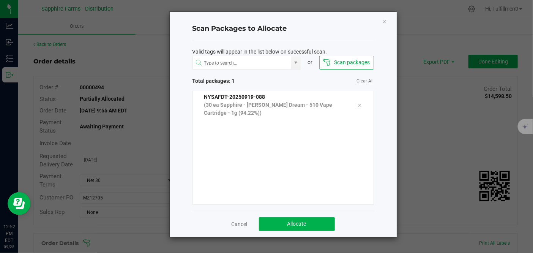
click at [416, 248] on ngb-modal-window "Scan Packages to Allocate Valid tags will appear in the list below on successfu…" at bounding box center [269, 126] width 539 height 253
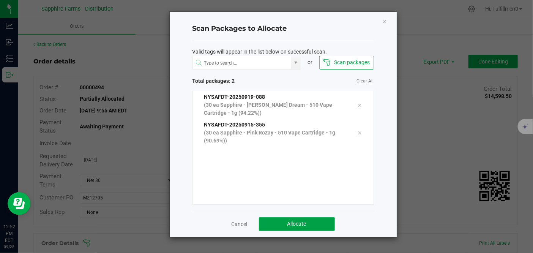
click at [327, 228] on button "Allocate" at bounding box center [297, 224] width 76 height 14
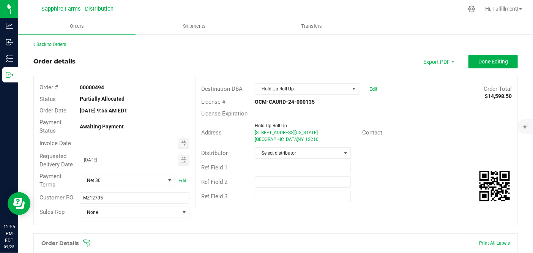
click at [183, 247] on div "Order Details Print All Labels" at bounding box center [276, 243] width 484 height 19
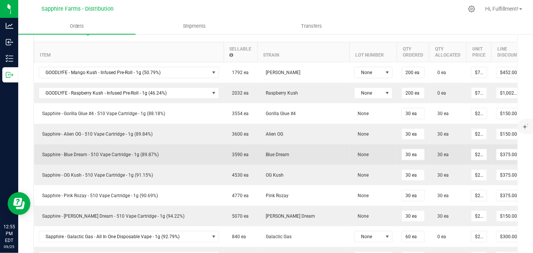
scroll to position [84, 0]
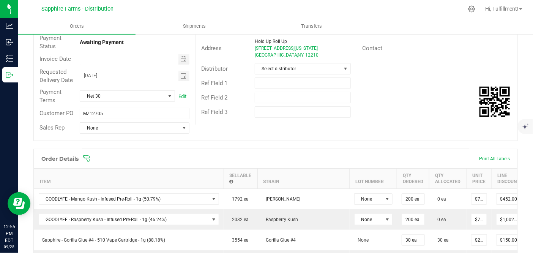
click at [90, 159] on icon at bounding box center [87, 159] width 8 height 8
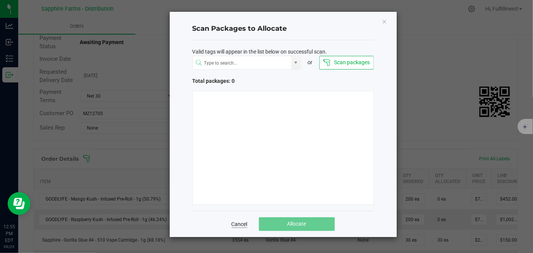
click at [243, 220] on link "Cancel" at bounding box center [240, 224] width 16 height 8
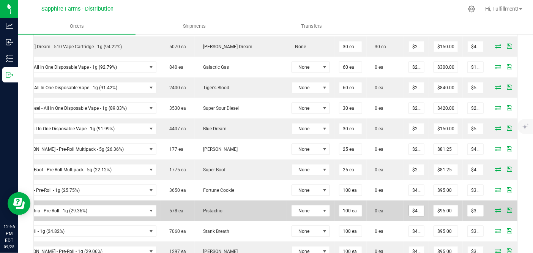
scroll to position [380, 0]
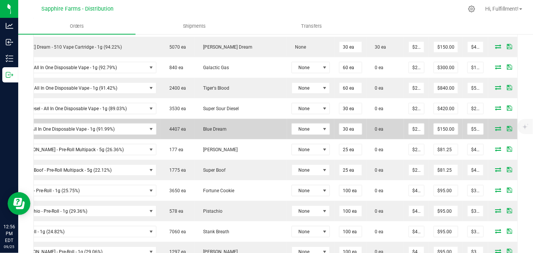
click at [496, 126] on icon at bounding box center [499, 128] width 6 height 5
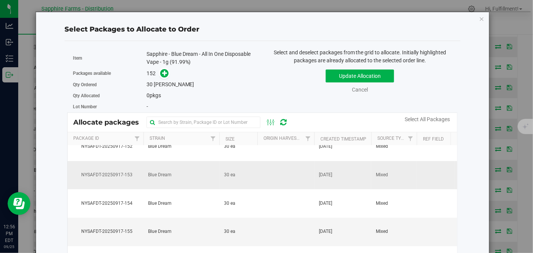
scroll to position [0, 0]
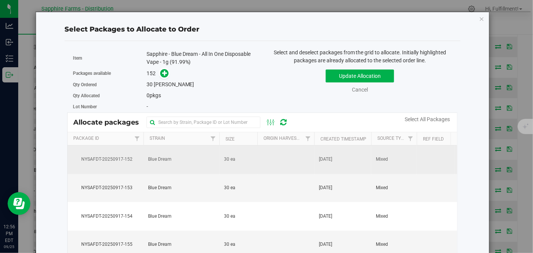
click at [269, 160] on td at bounding box center [286, 160] width 57 height 28
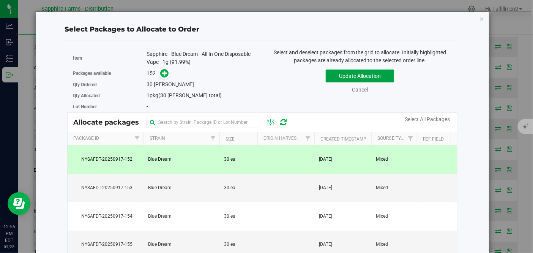
click at [376, 73] on button "Update Allocation" at bounding box center [360, 76] width 68 height 13
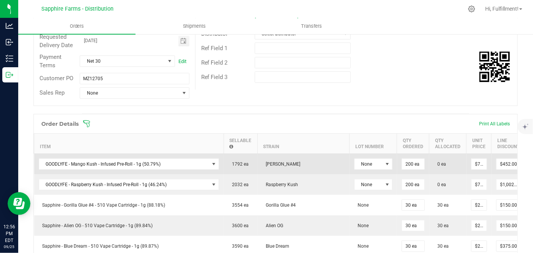
scroll to position [84, 0]
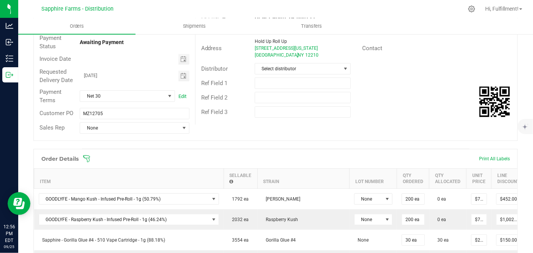
click at [87, 157] on icon at bounding box center [87, 159] width 8 height 8
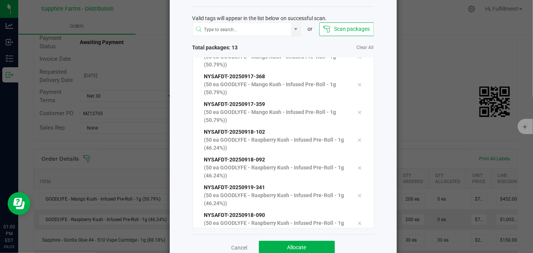
scroll to position [52, 0]
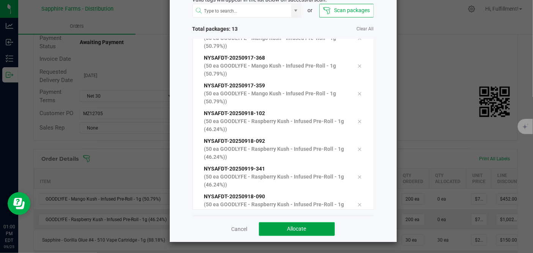
click at [313, 226] on button "Allocate" at bounding box center [297, 229] width 76 height 14
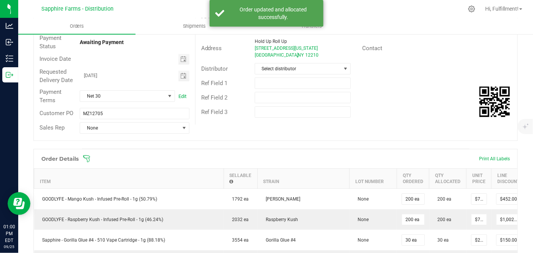
scroll to position [0, 0]
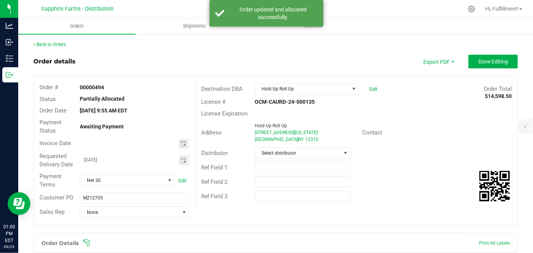
click at [87, 241] on icon at bounding box center [87, 243] width 8 height 8
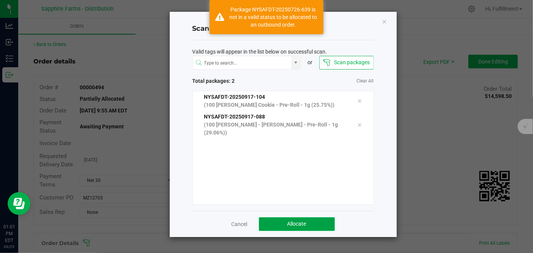
click at [305, 226] on span "Allocate" at bounding box center [297, 224] width 19 height 6
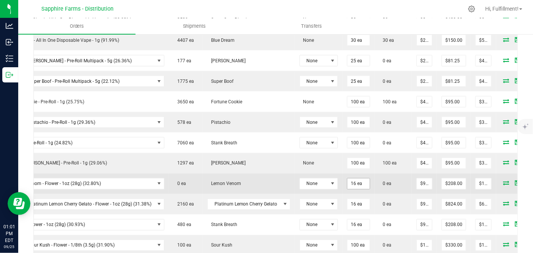
scroll to position [456, 0]
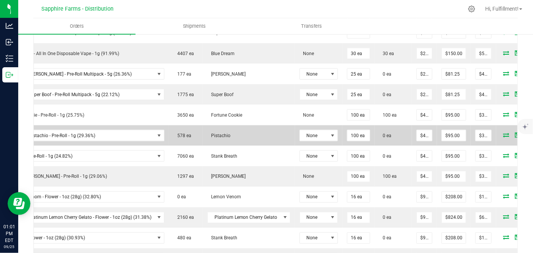
click at [504, 133] on icon at bounding box center [507, 135] width 6 height 5
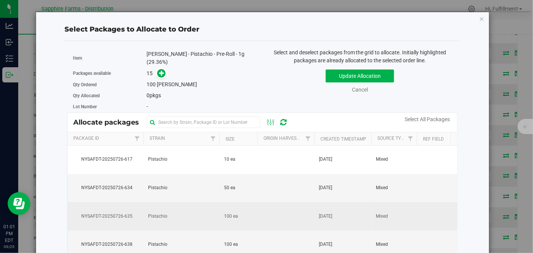
click at [258, 215] on td at bounding box center [286, 216] width 57 height 28
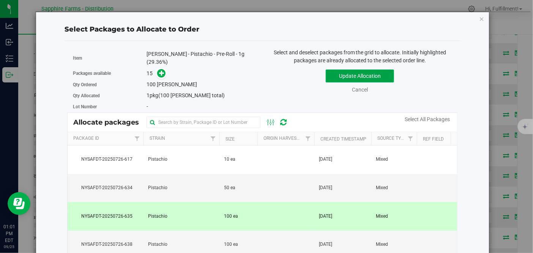
click at [331, 74] on button "Update Allocation" at bounding box center [360, 76] width 68 height 13
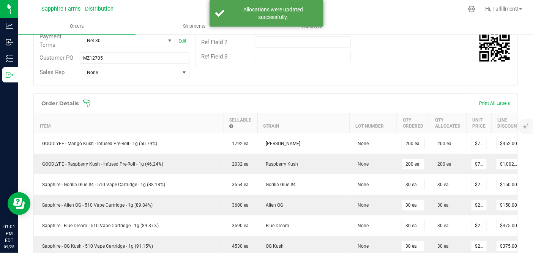
scroll to position [76, 0]
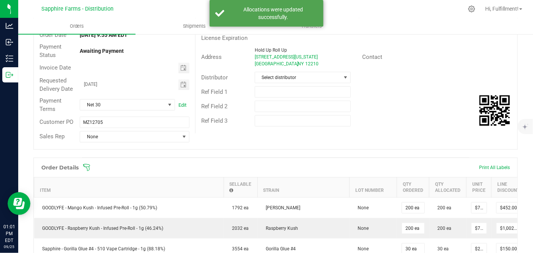
click at [86, 166] on icon at bounding box center [87, 168] width 8 height 8
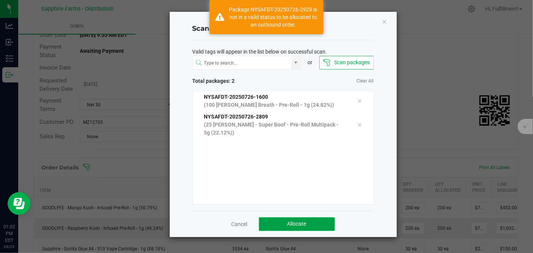
click at [316, 224] on button "Allocate" at bounding box center [297, 224] width 76 height 14
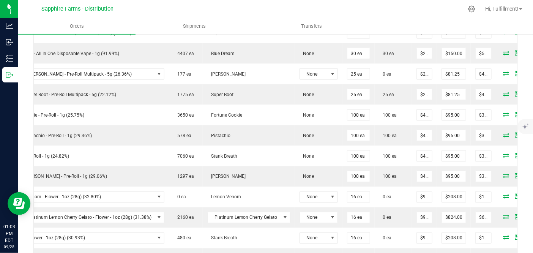
scroll to position [413, 0]
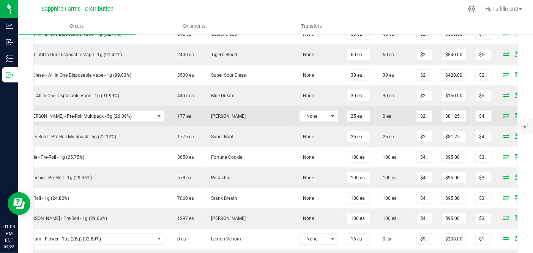
click at [504, 113] on icon at bounding box center [507, 115] width 6 height 5
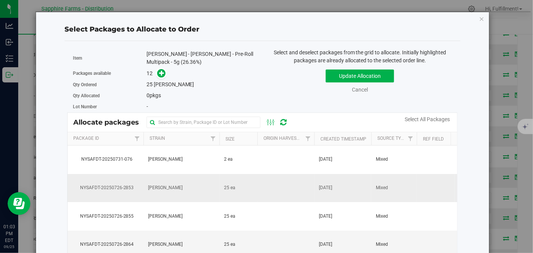
click at [276, 181] on td at bounding box center [286, 188] width 57 height 28
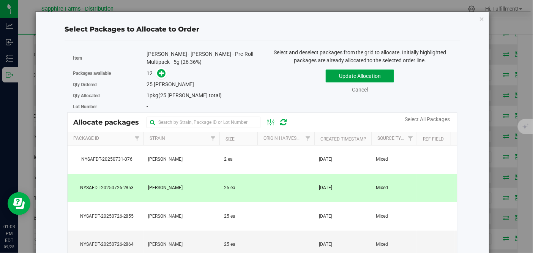
click at [335, 76] on button "Update Allocation" at bounding box center [360, 76] width 68 height 13
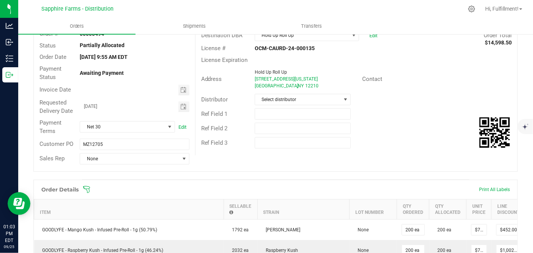
scroll to position [0, 0]
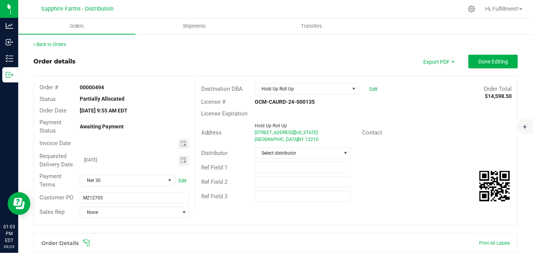
click at [89, 240] on icon at bounding box center [87, 243] width 8 height 8
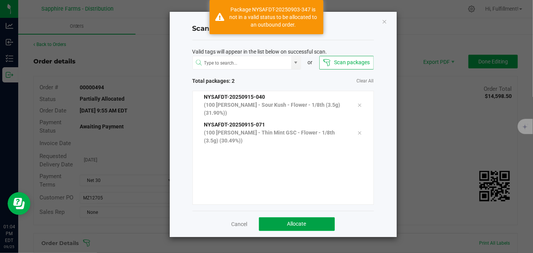
click at [278, 220] on button "Allocate" at bounding box center [297, 224] width 76 height 14
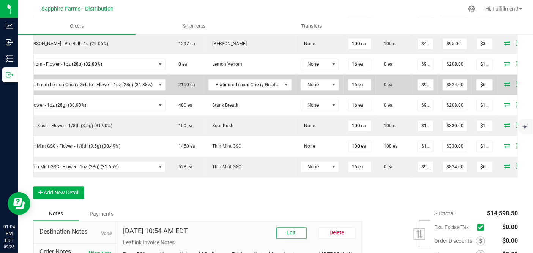
scroll to position [549, 0]
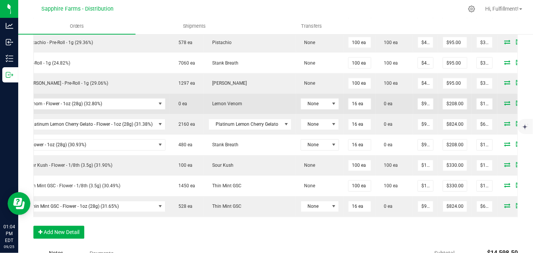
click at [505, 101] on icon at bounding box center [508, 103] width 6 height 5
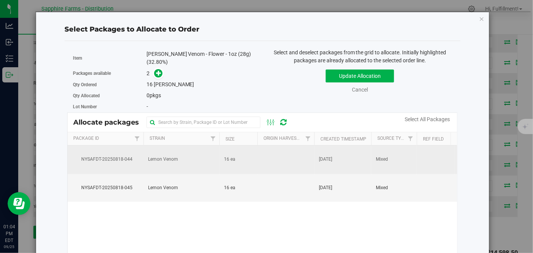
drag, startPoint x: 237, startPoint y: 162, endPoint x: 247, endPoint y: 152, distance: 14.0
click at [238, 162] on td "16 ea" at bounding box center [239, 160] width 38 height 28
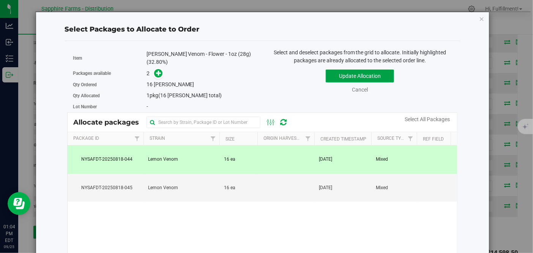
click at [369, 75] on button "Update Allocation" at bounding box center [360, 76] width 68 height 13
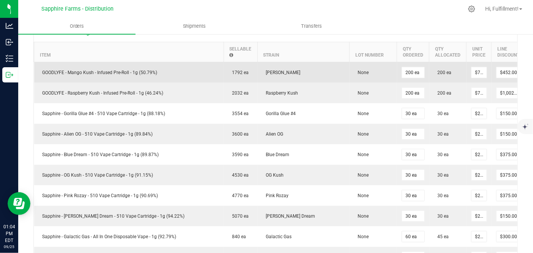
scroll to position [84, 0]
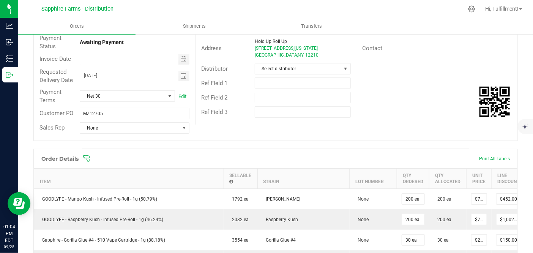
click at [87, 158] on icon at bounding box center [87, 159] width 8 height 8
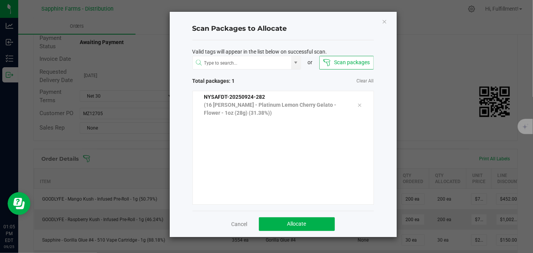
click at [156, 247] on ngb-modal-window "Scan Packages to Allocate Valid tags will appear in the list below on successfu…" at bounding box center [269, 126] width 539 height 253
click at [302, 221] on span "Allocate" at bounding box center [297, 224] width 19 height 6
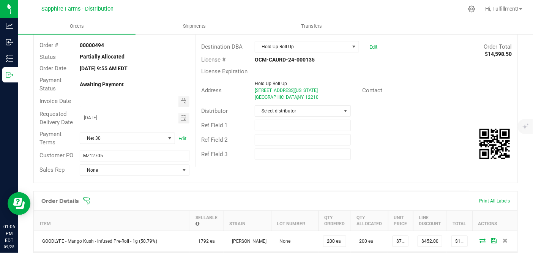
scroll to position [0, 0]
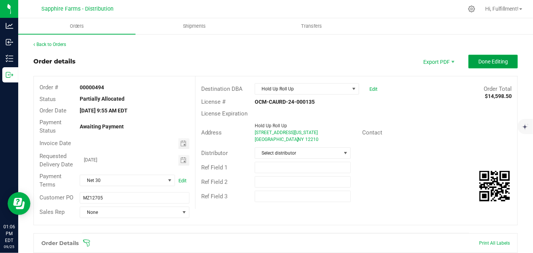
click at [488, 59] on span "Done Editing" at bounding box center [494, 62] width 30 height 6
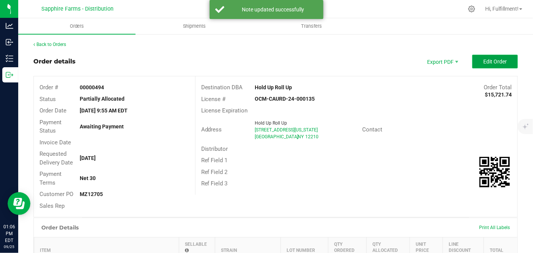
click at [484, 62] on span "Edit Order" at bounding box center [496, 62] width 24 height 6
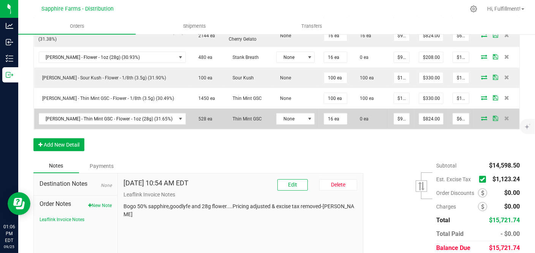
scroll to position [630, 0]
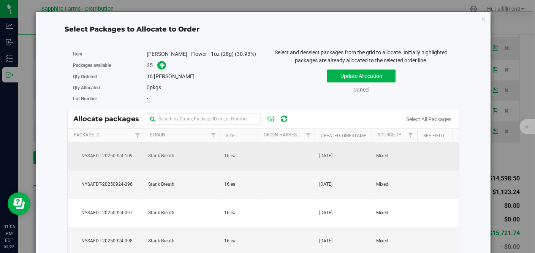
click at [265, 158] on td at bounding box center [286, 156] width 57 height 28
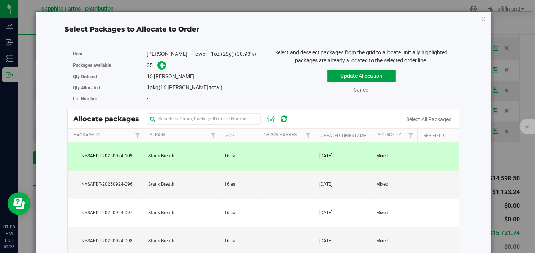
click at [340, 75] on button "Update Allocation" at bounding box center [361, 76] width 68 height 13
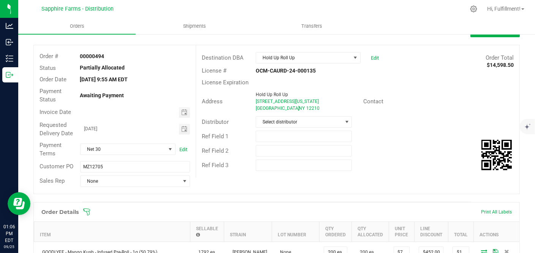
scroll to position [0, 0]
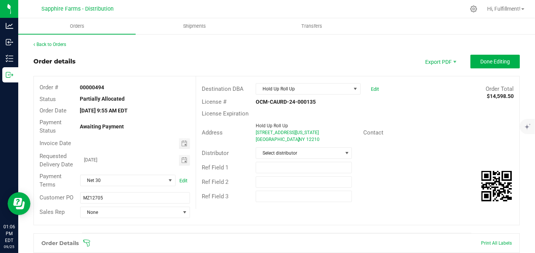
click at [89, 242] on icon at bounding box center [86, 242] width 7 height 7
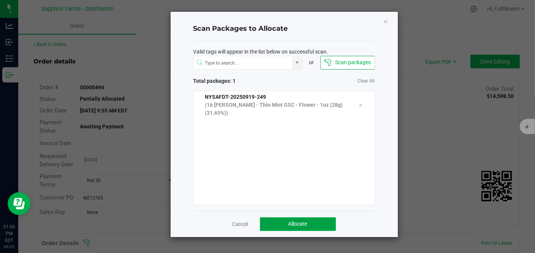
click at [269, 222] on button "Allocate" at bounding box center [298, 224] width 76 height 14
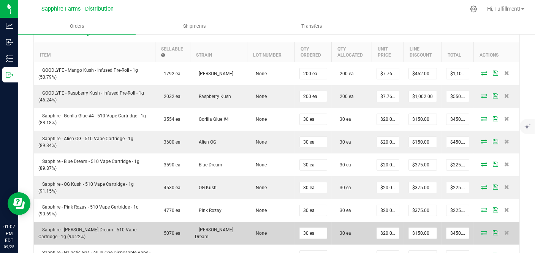
scroll to position [253, 0]
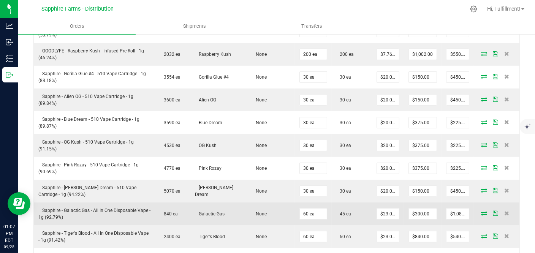
click at [481, 213] on icon at bounding box center [484, 213] width 6 height 5
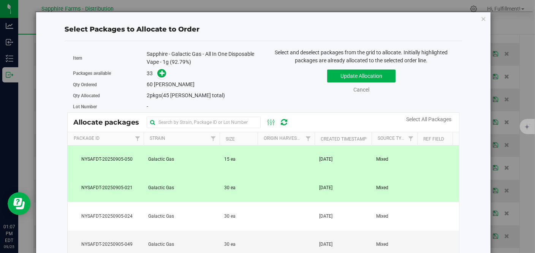
click at [252, 162] on td "15 ea" at bounding box center [239, 160] width 38 height 28
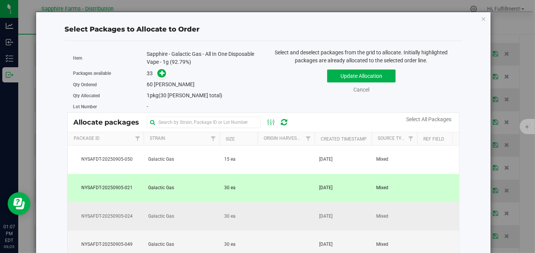
click at [244, 218] on td "30 ea" at bounding box center [239, 216] width 38 height 28
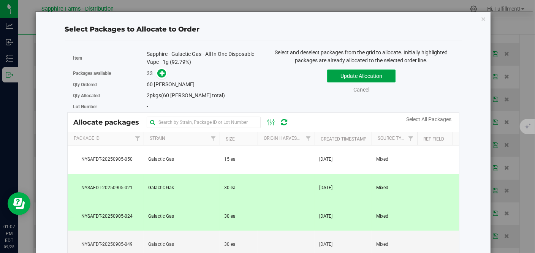
click at [370, 71] on button "Update Allocation" at bounding box center [361, 76] width 68 height 13
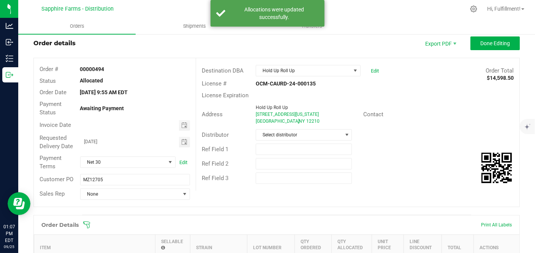
scroll to position [0, 0]
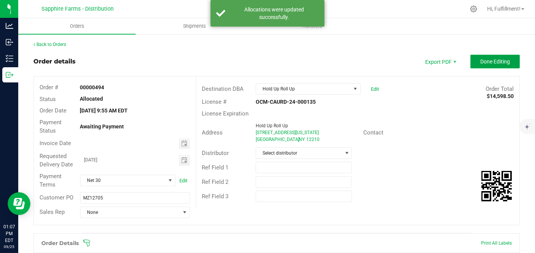
drag, startPoint x: 502, startPoint y: 60, endPoint x: 503, endPoint y: 66, distance: 5.7
click at [502, 60] on span "Done Editing" at bounding box center [495, 62] width 30 height 6
